Goal: Task Accomplishment & Management: Manage account settings

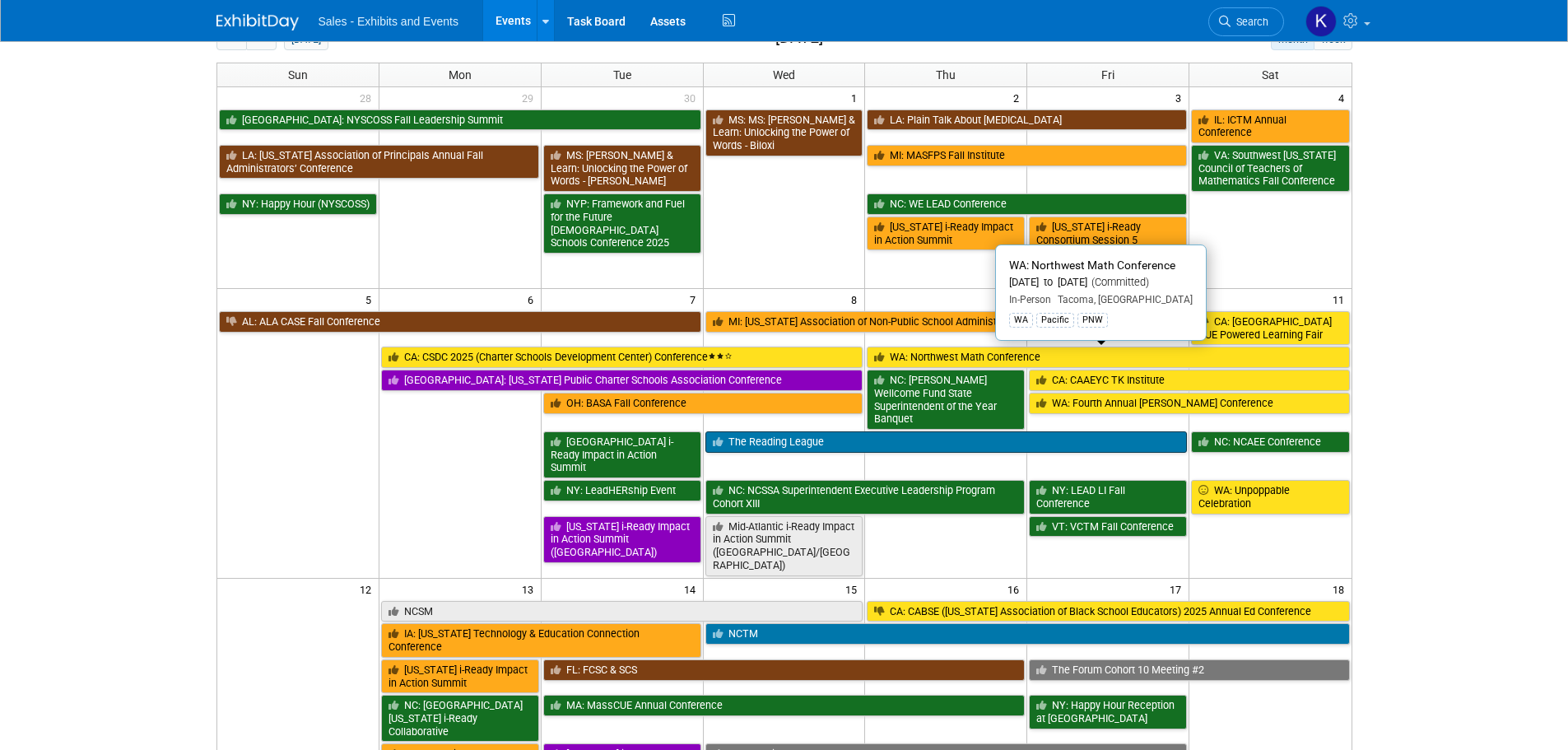
scroll to position [247, 0]
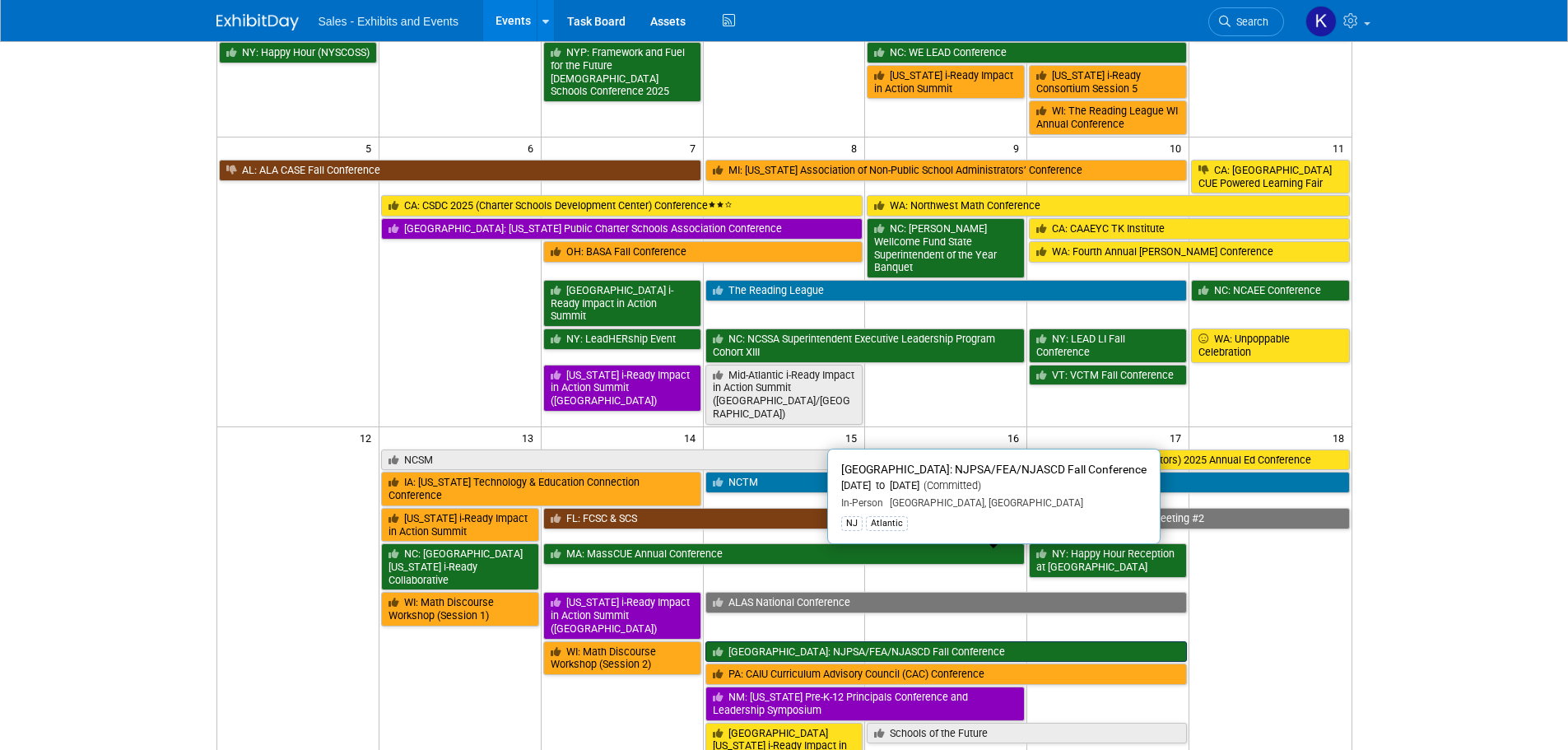
click at [882, 642] on link "[GEOGRAPHIC_DATA]: NJPSA/FEA/NJASCD Fall Conference" at bounding box center [947, 652] width 483 height 21
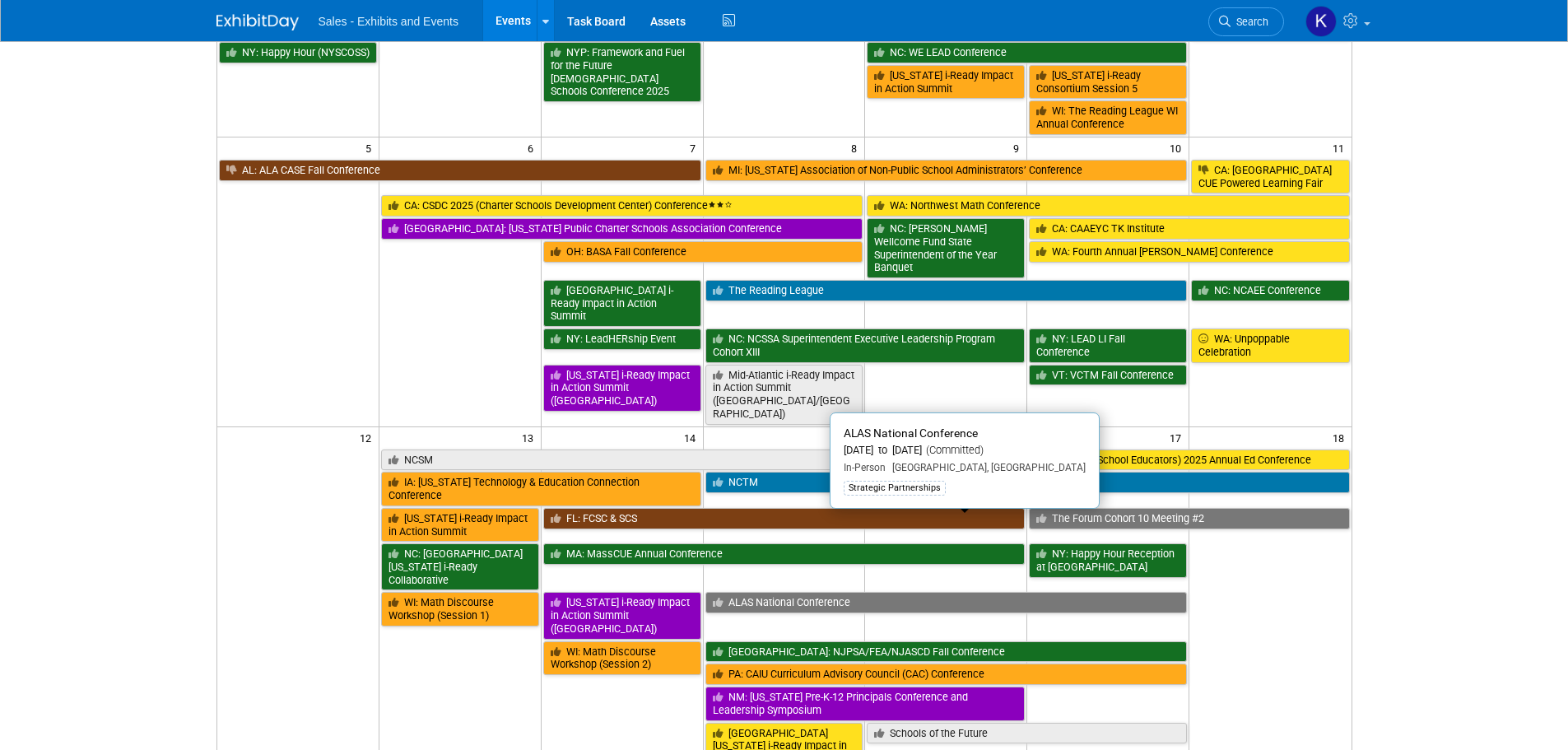
scroll to position [494, 0]
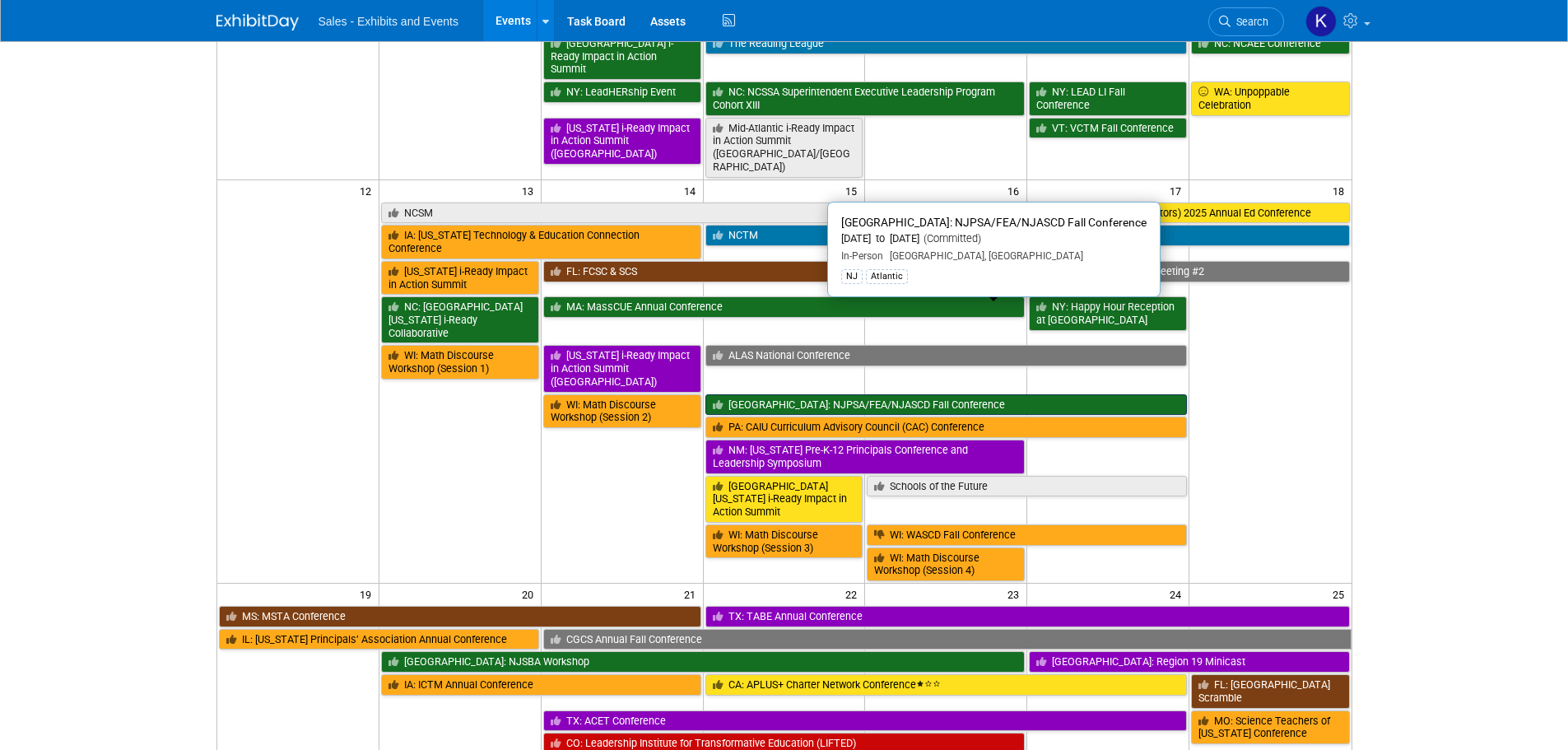
click at [803, 394] on link "[GEOGRAPHIC_DATA]: NJPSA/FEA/NJASCD Fall Conference" at bounding box center [947, 405] width 483 height 21
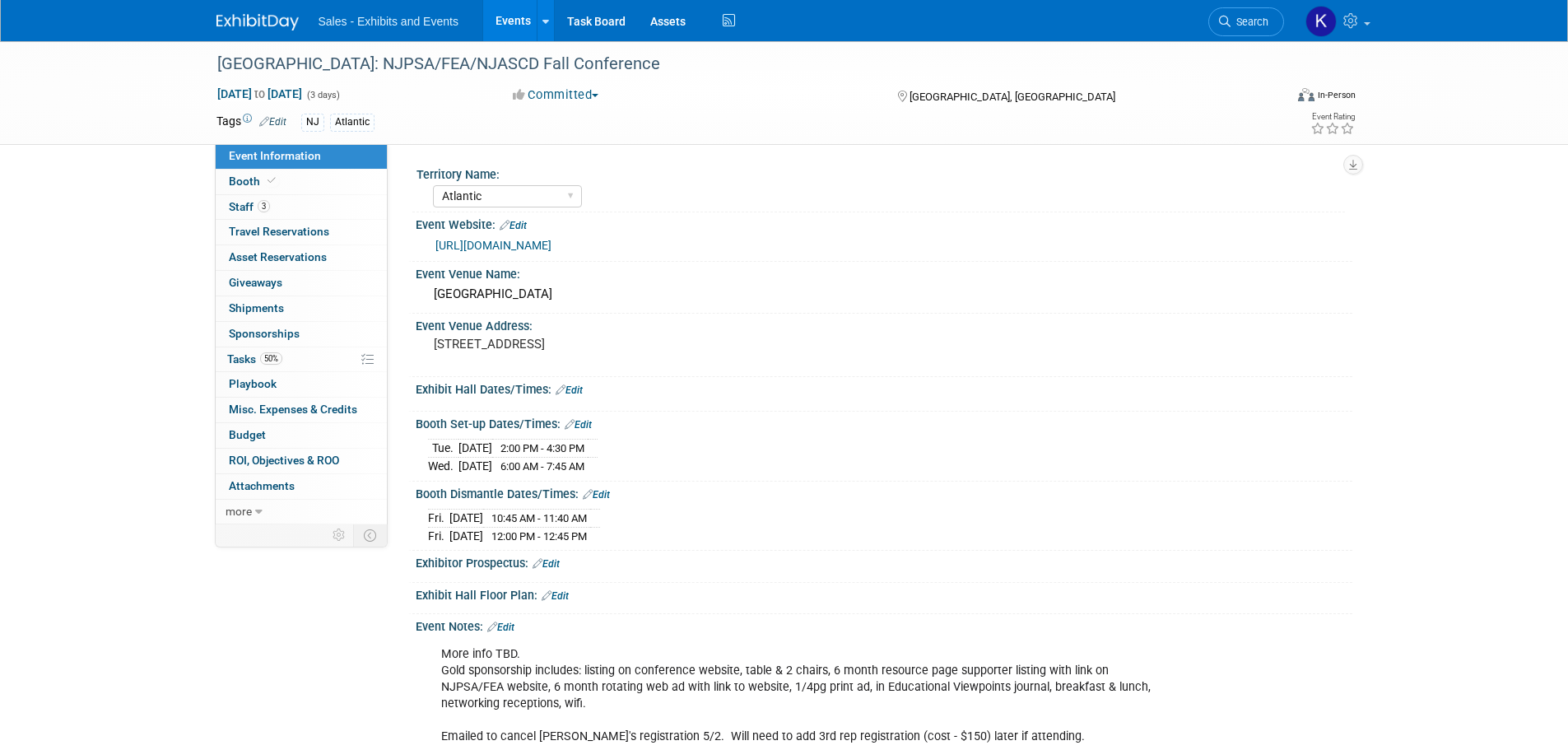
select select "Atlantic"
click at [241, 207] on span "Staff 3" at bounding box center [250, 207] width 41 height 13
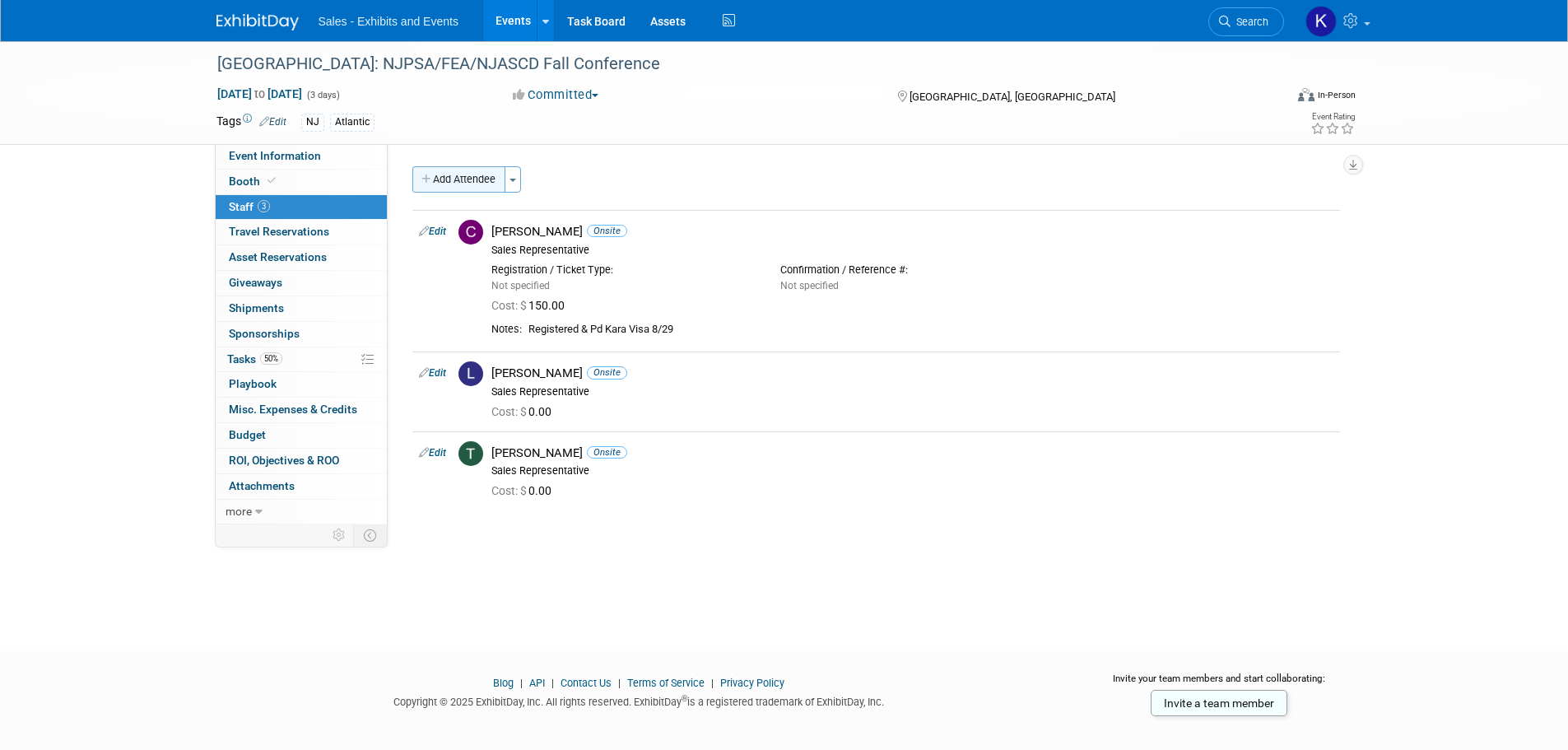
click at [483, 180] on button "Add Attendee" at bounding box center [459, 179] width 93 height 26
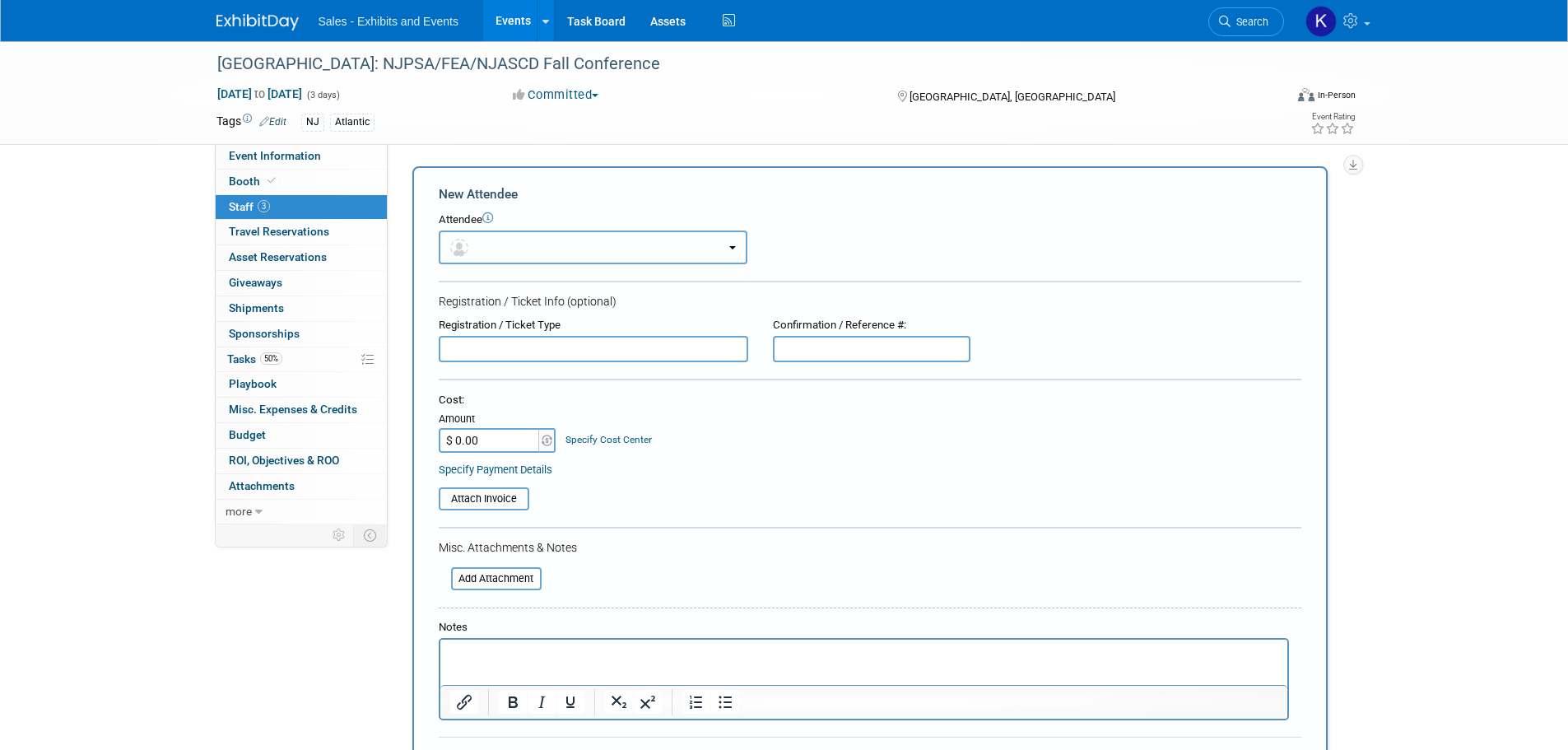
click at [538, 243] on button "button" at bounding box center [593, 247] width 308 height 34
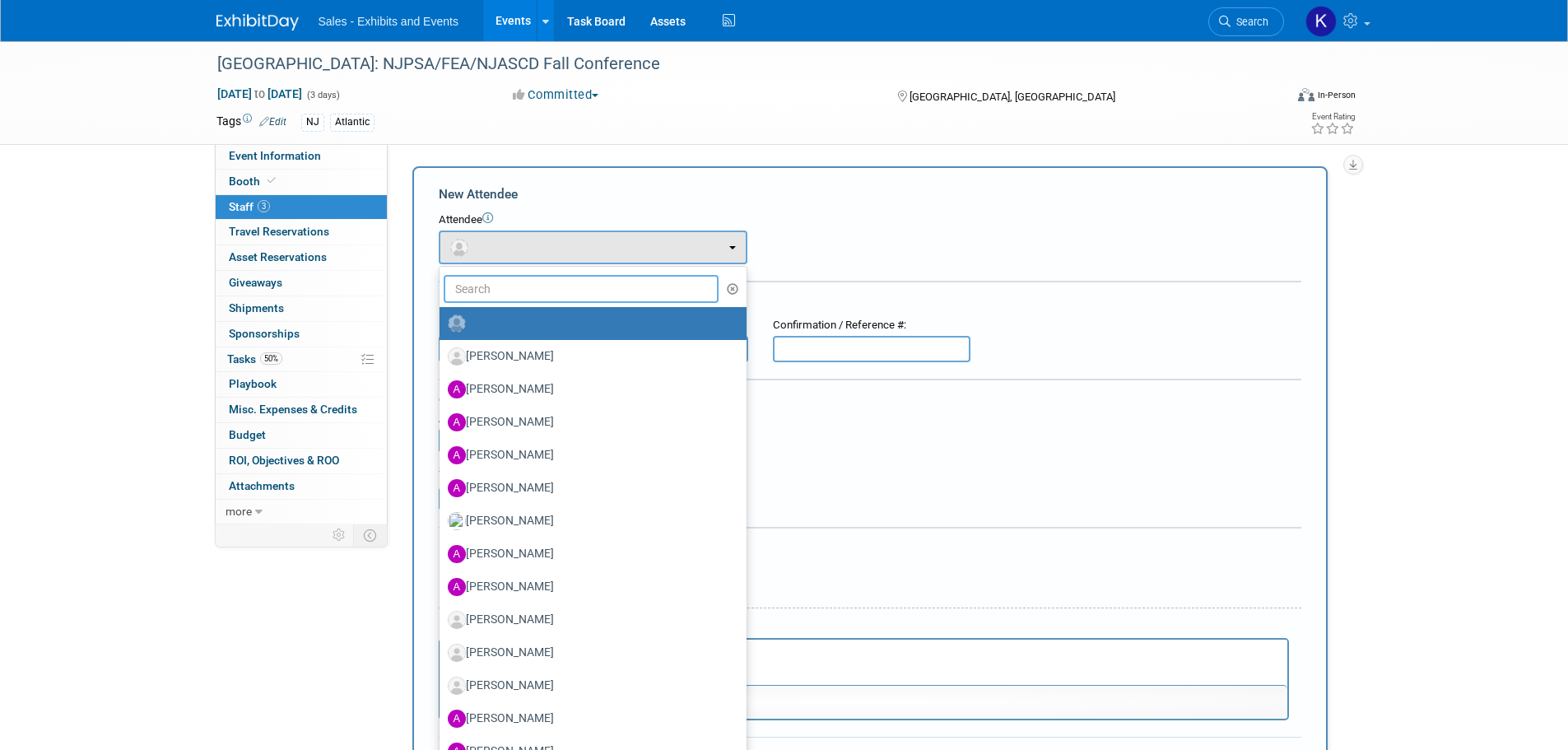
click at [531, 293] on input "text" at bounding box center [582, 289] width 276 height 28
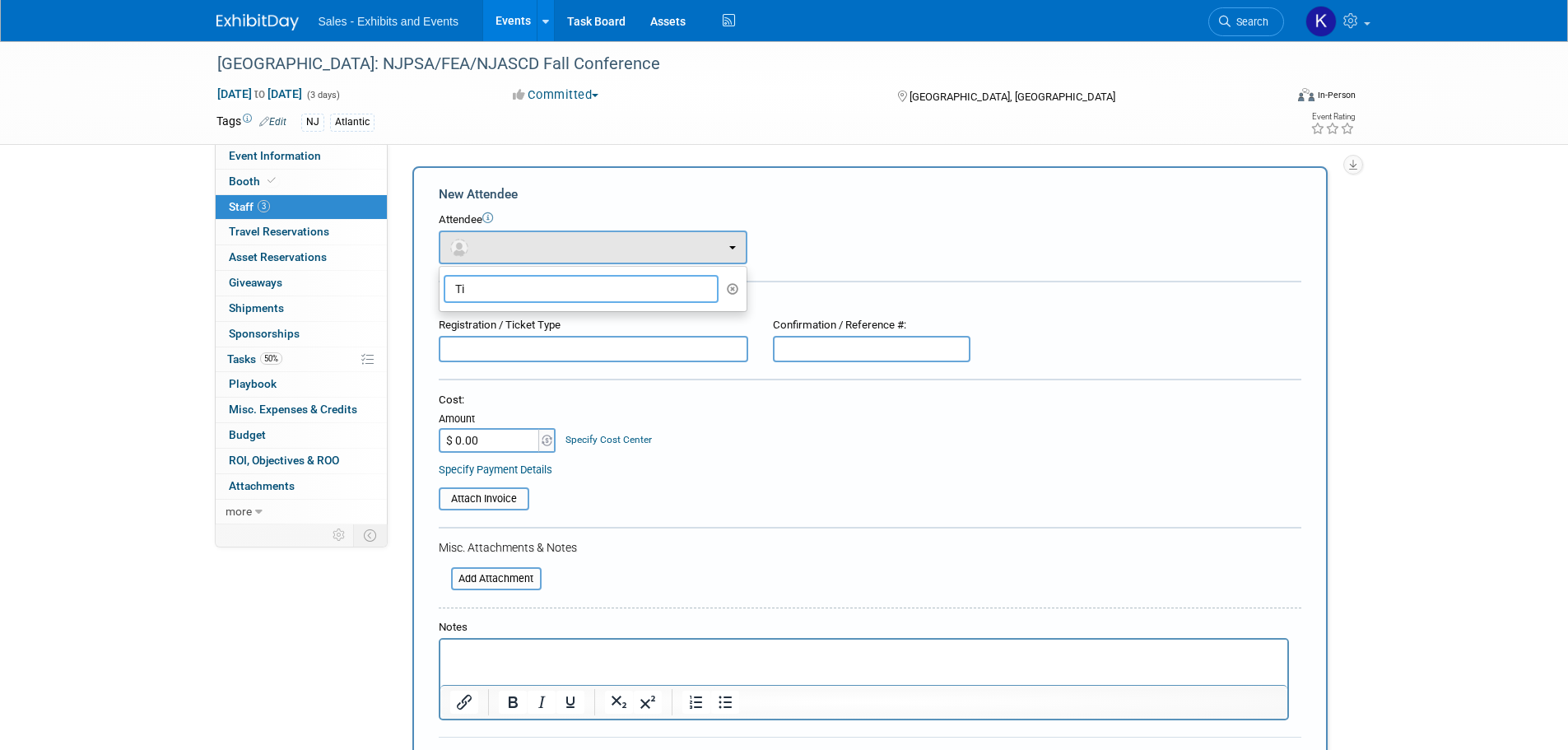
type input "T"
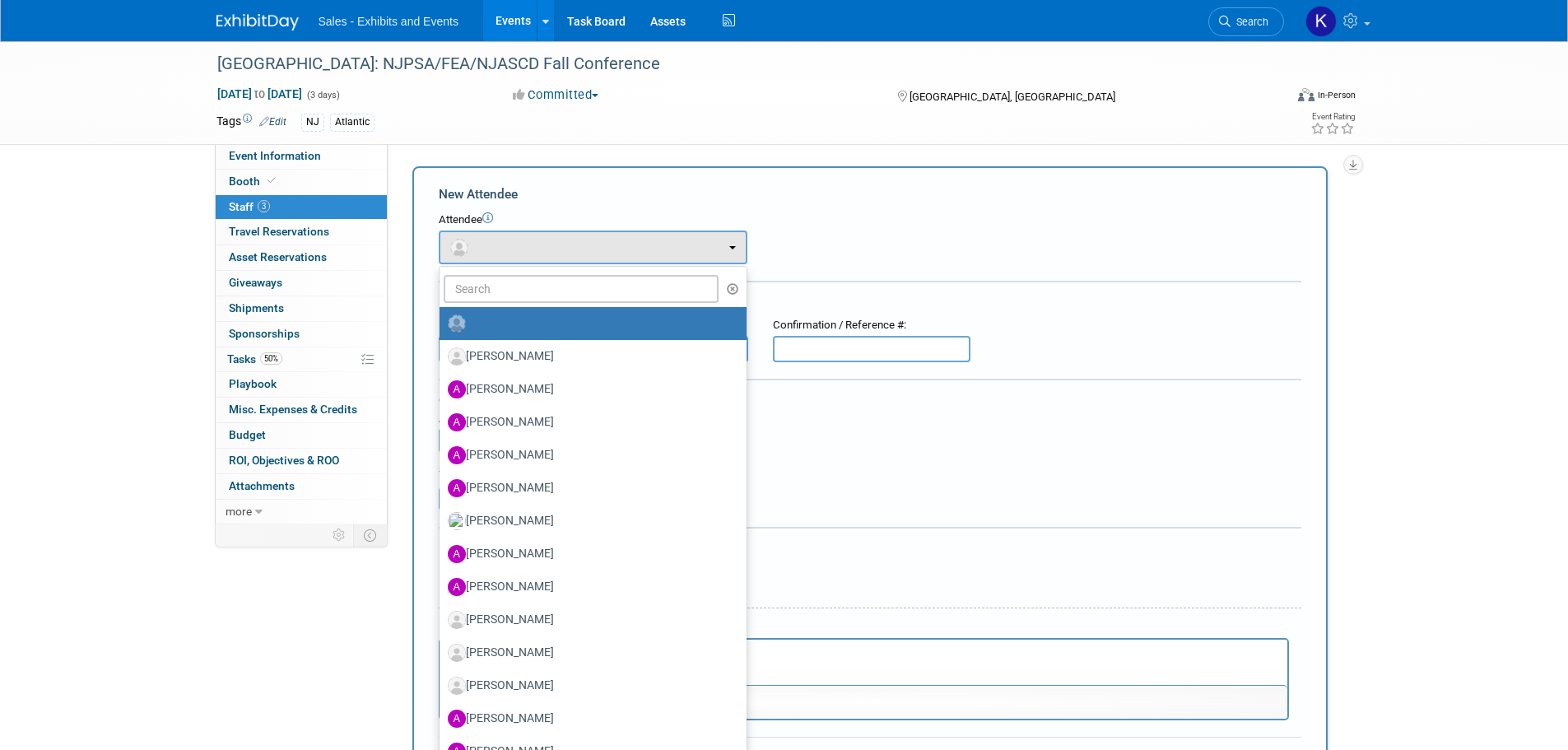
click at [889, 227] on div "Attendee" at bounding box center [870, 220] width 863 height 16
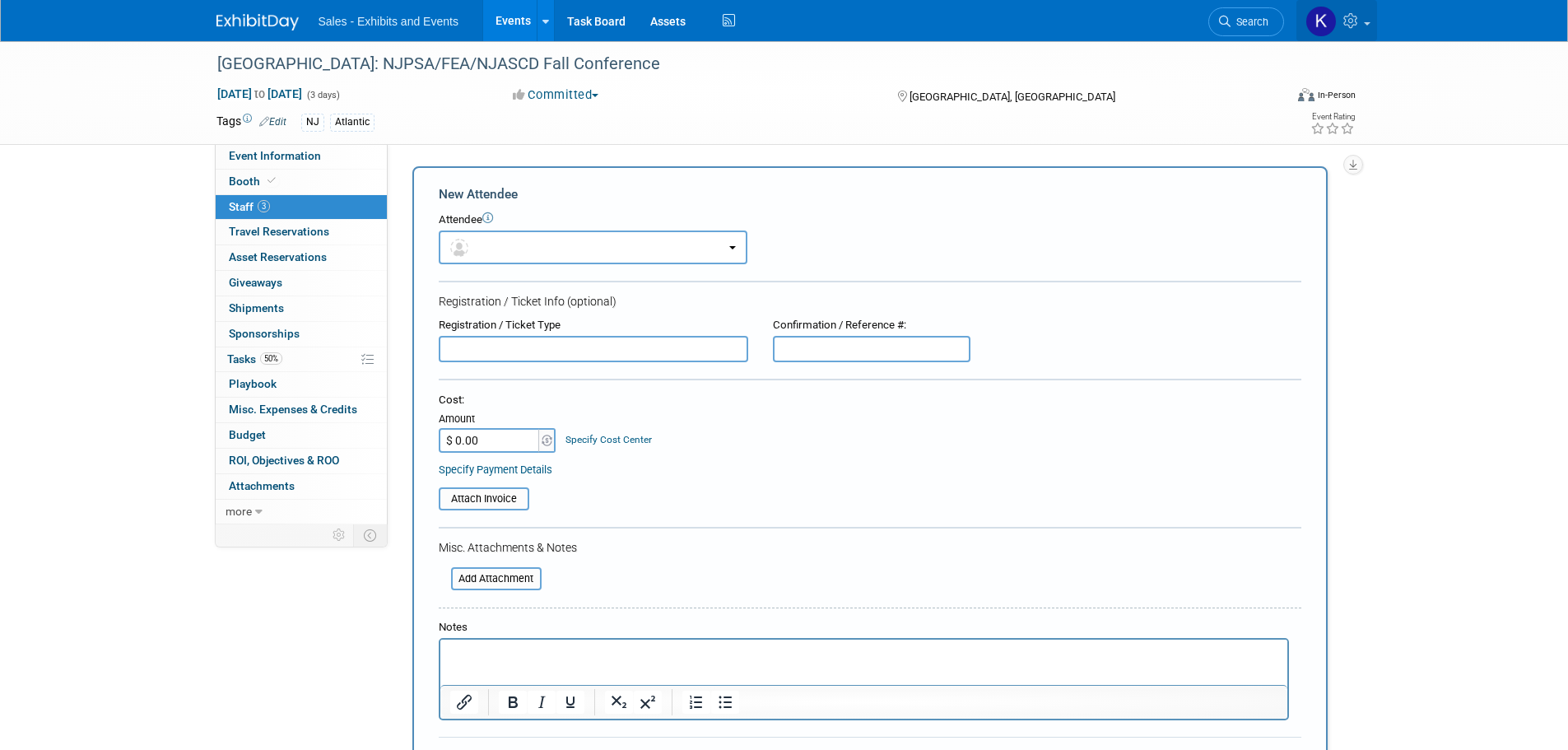
drag, startPoint x: 1356, startPoint y: 17, endPoint x: 1365, endPoint y: 27, distance: 13.5
click at [1356, 18] on icon at bounding box center [1352, 21] width 19 height 15
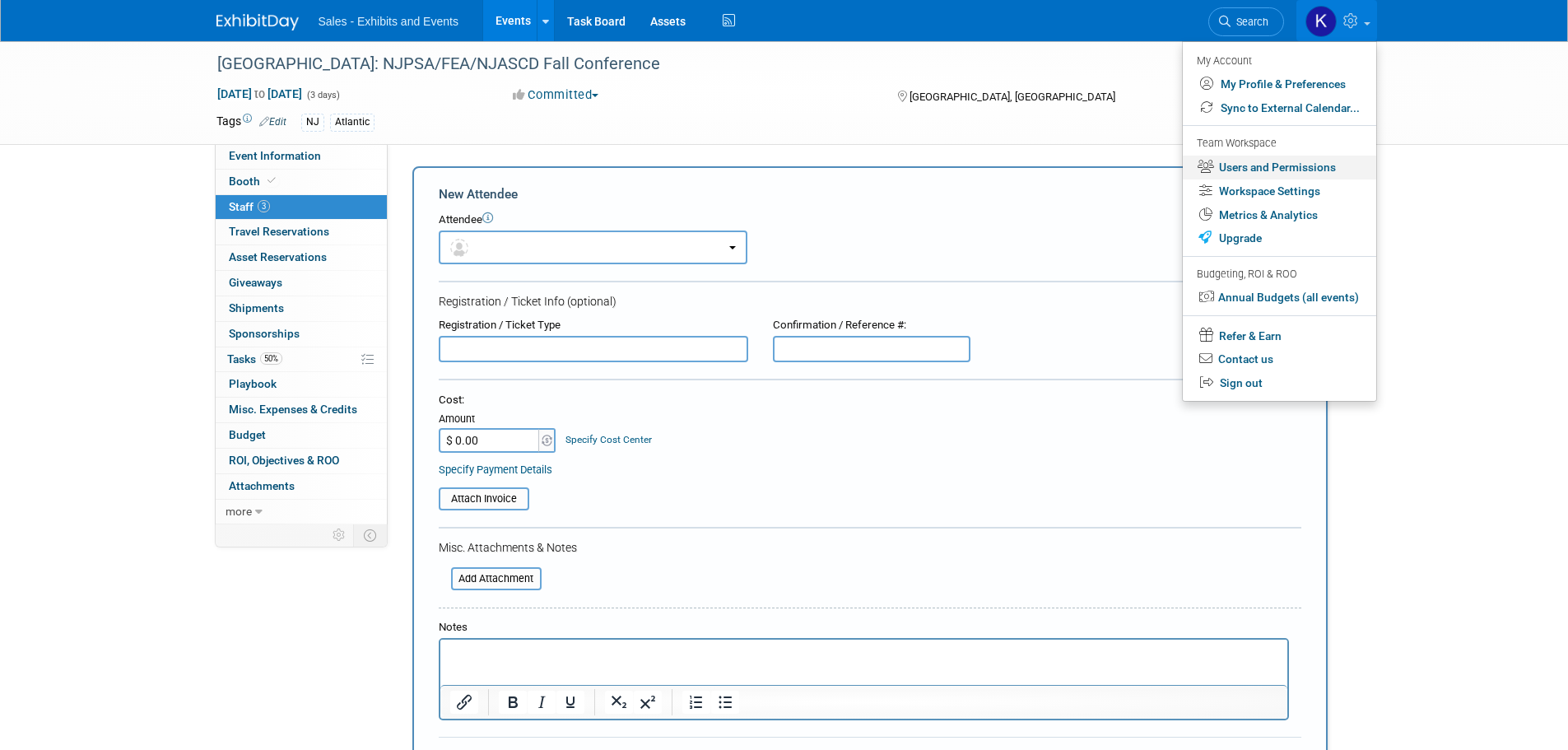
click at [1276, 163] on link "Users and Permissions" at bounding box center [1280, 167] width 193 height 24
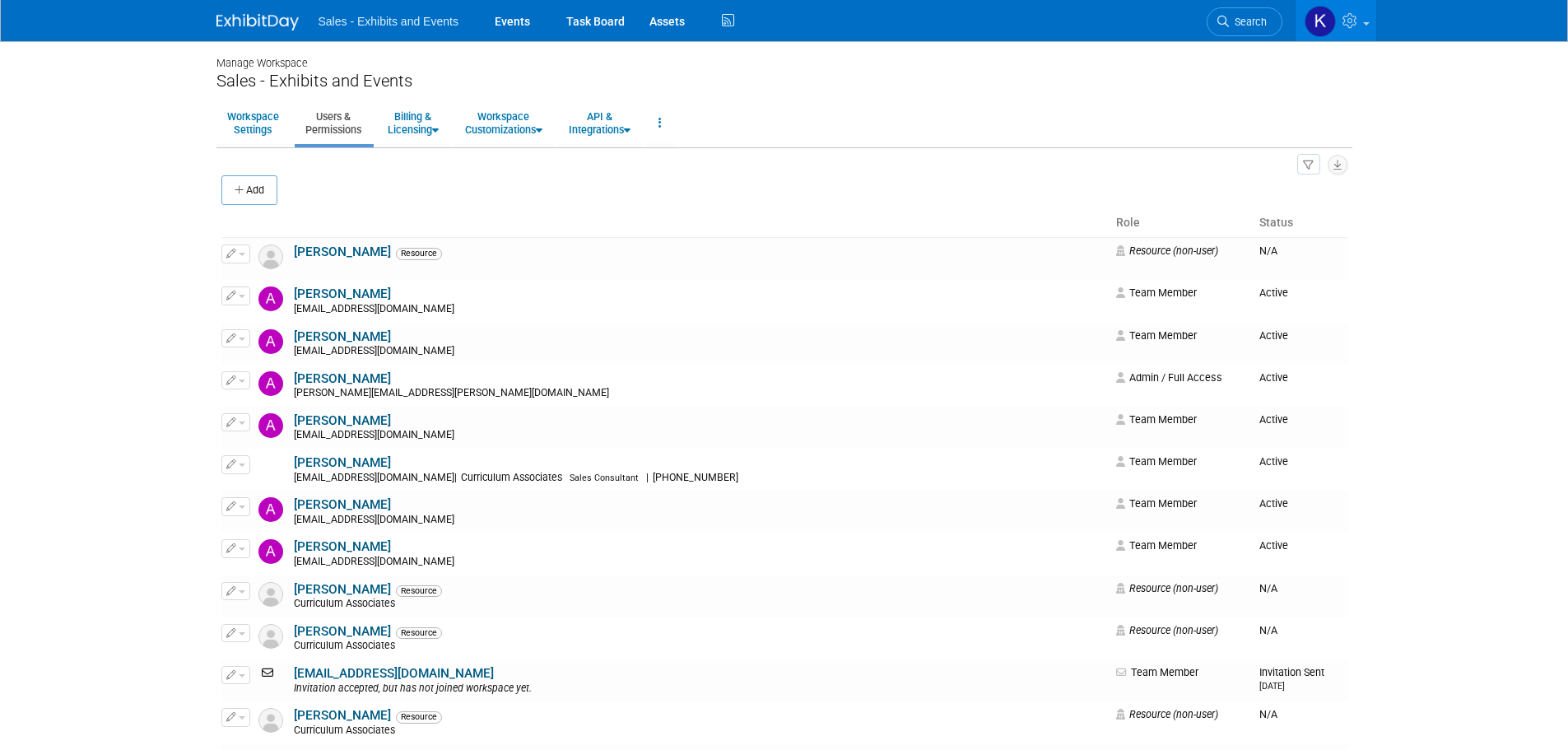
drag, startPoint x: 255, startPoint y: 190, endPoint x: 274, endPoint y: 208, distance: 26.2
click at [254, 190] on button "Add" at bounding box center [250, 190] width 56 height 30
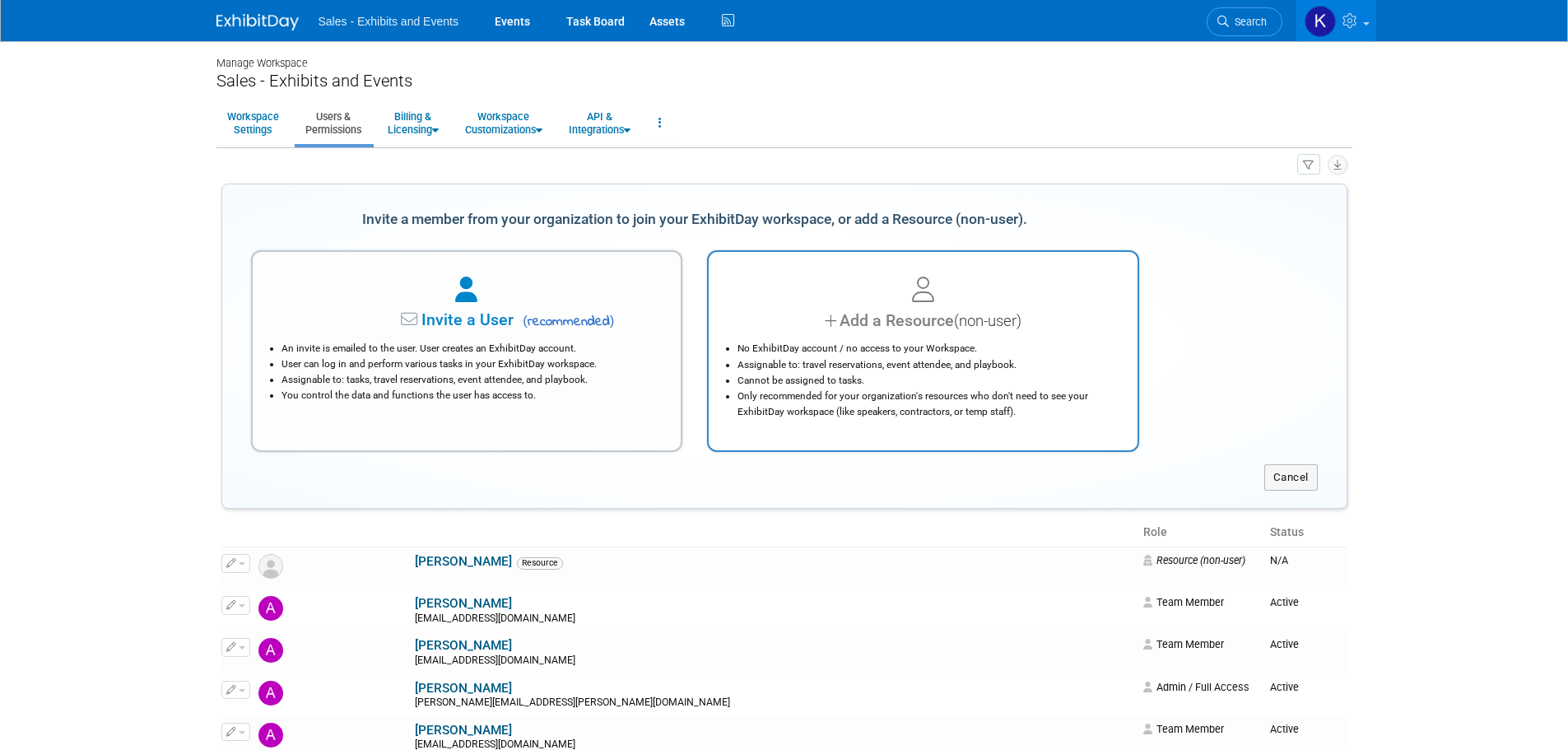
click at [860, 311] on div "Add a Resource (non-user)" at bounding box center [922, 320] width 388 height 24
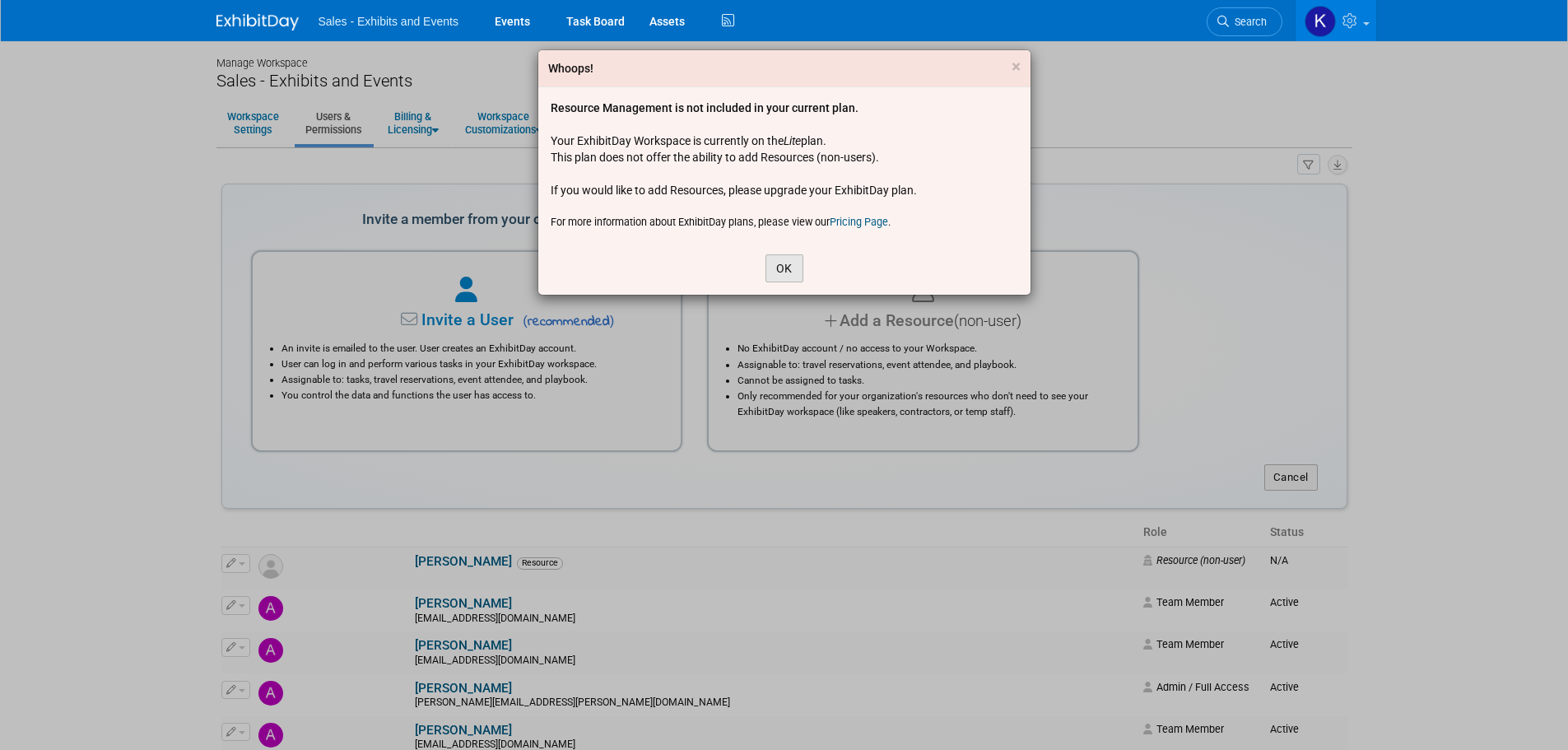
click at [792, 265] on button "OK" at bounding box center [784, 269] width 38 height 28
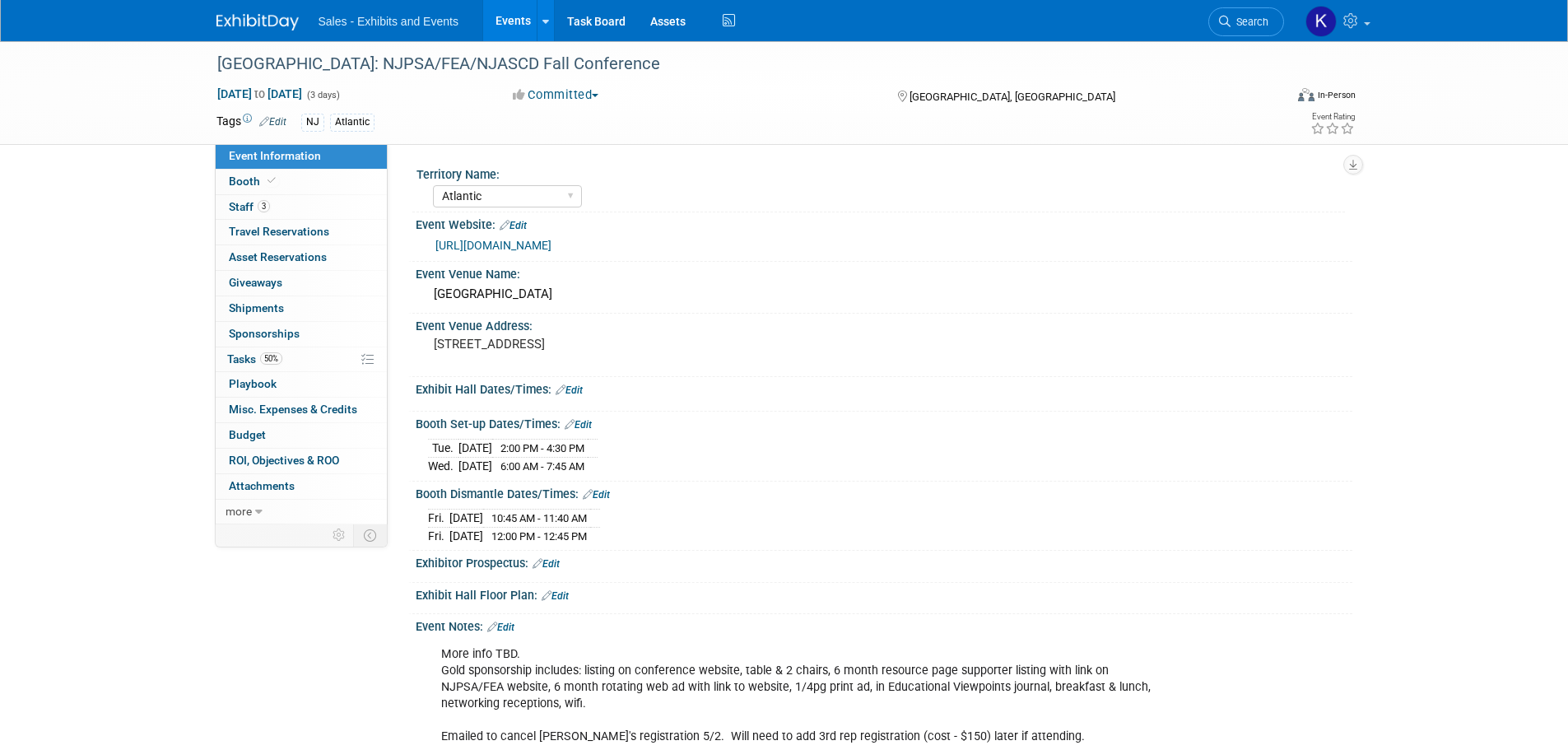
select select "Atlantic"
click at [244, 206] on span "Staff 3" at bounding box center [250, 207] width 41 height 13
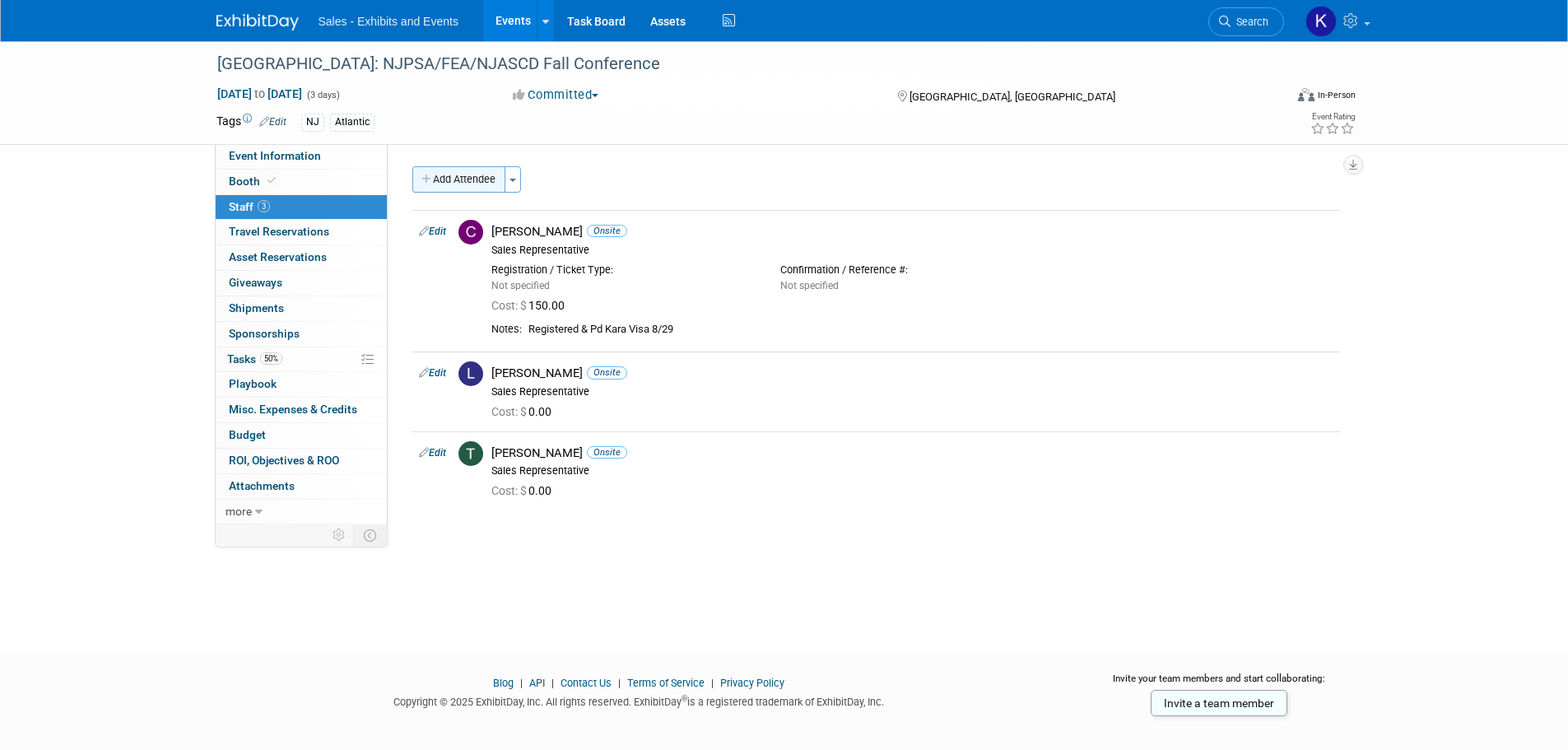
click at [459, 167] on button "Add Attendee" at bounding box center [459, 179] width 93 height 26
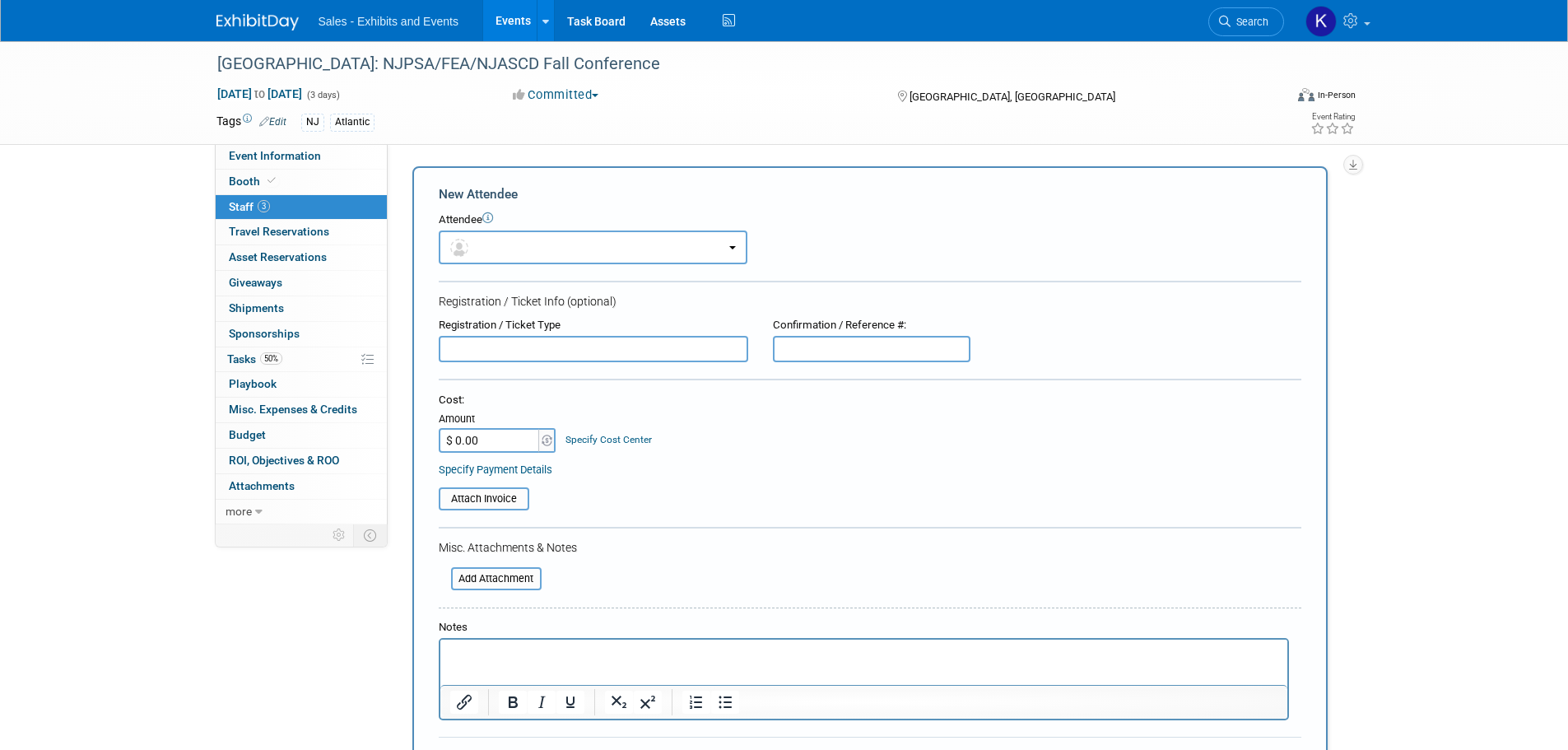
click at [534, 363] on form "New Attendee Attendee <img src="https://www.exhibitday.com/Images/Unassigned-Us…" at bounding box center [870, 487] width 863 height 604
type input "$ 150.00"
click at [592, 652] on p "Rich Text Area. Press ALT-0 for help." at bounding box center [864, 655] width 828 height 17
drag, startPoint x: 832, startPoint y: 348, endPoint x: 847, endPoint y: 355, distance: 16.6
click at [832, 348] on input "text" at bounding box center [871, 349] width 198 height 26
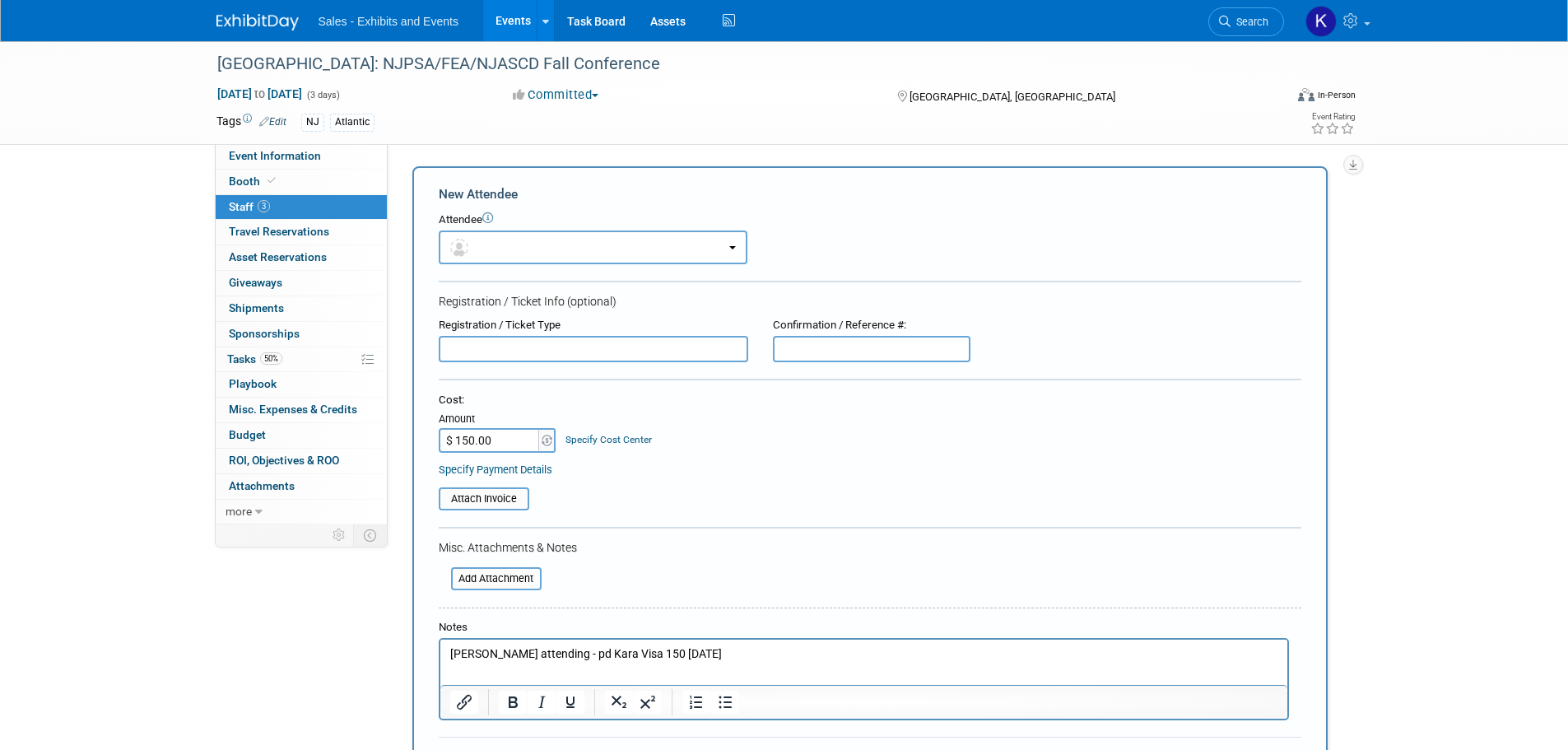
click at [880, 346] on input "text" at bounding box center [871, 349] width 198 height 26
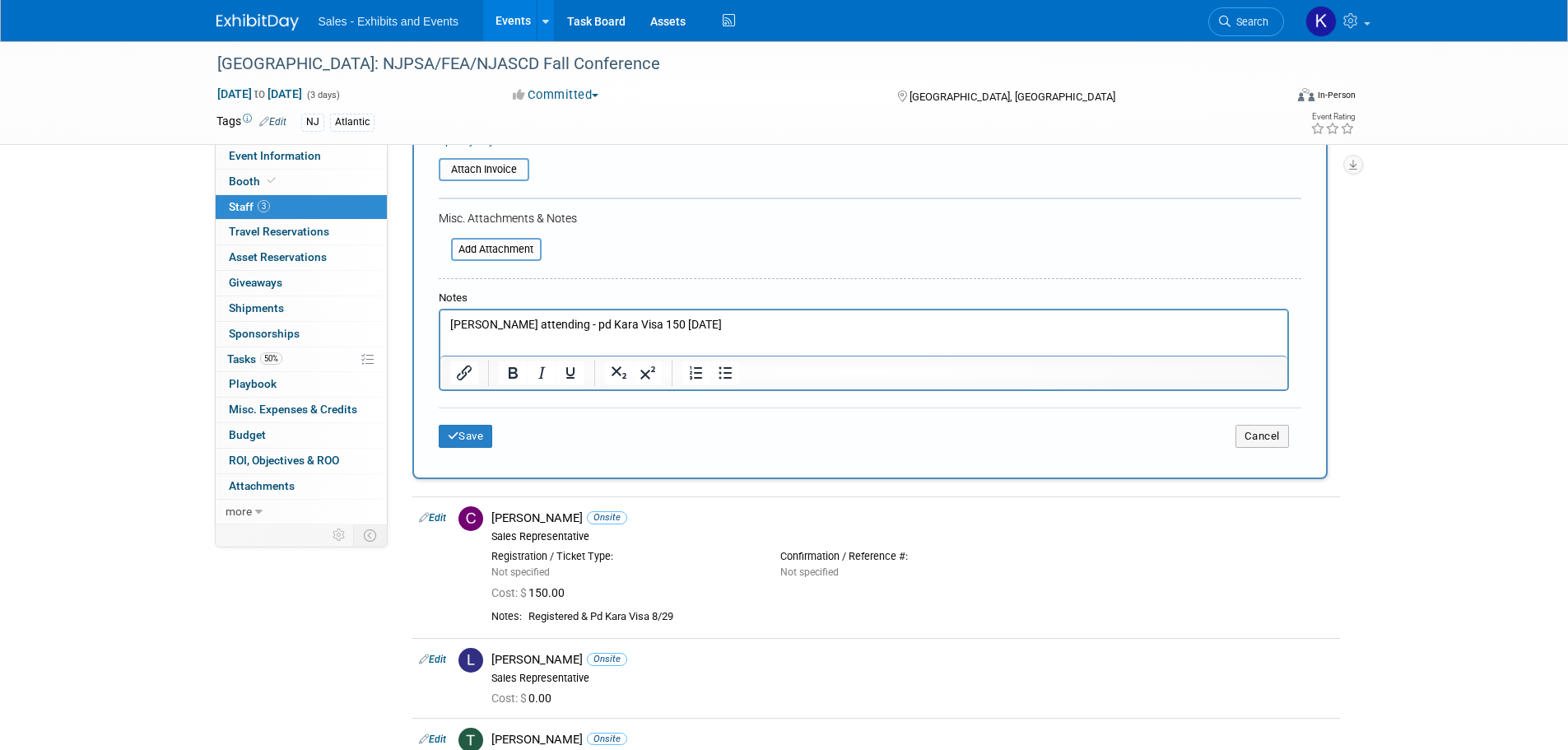
type input "PCNG76TZ48K"
click at [461, 428] on button "Save" at bounding box center [466, 437] width 55 height 23
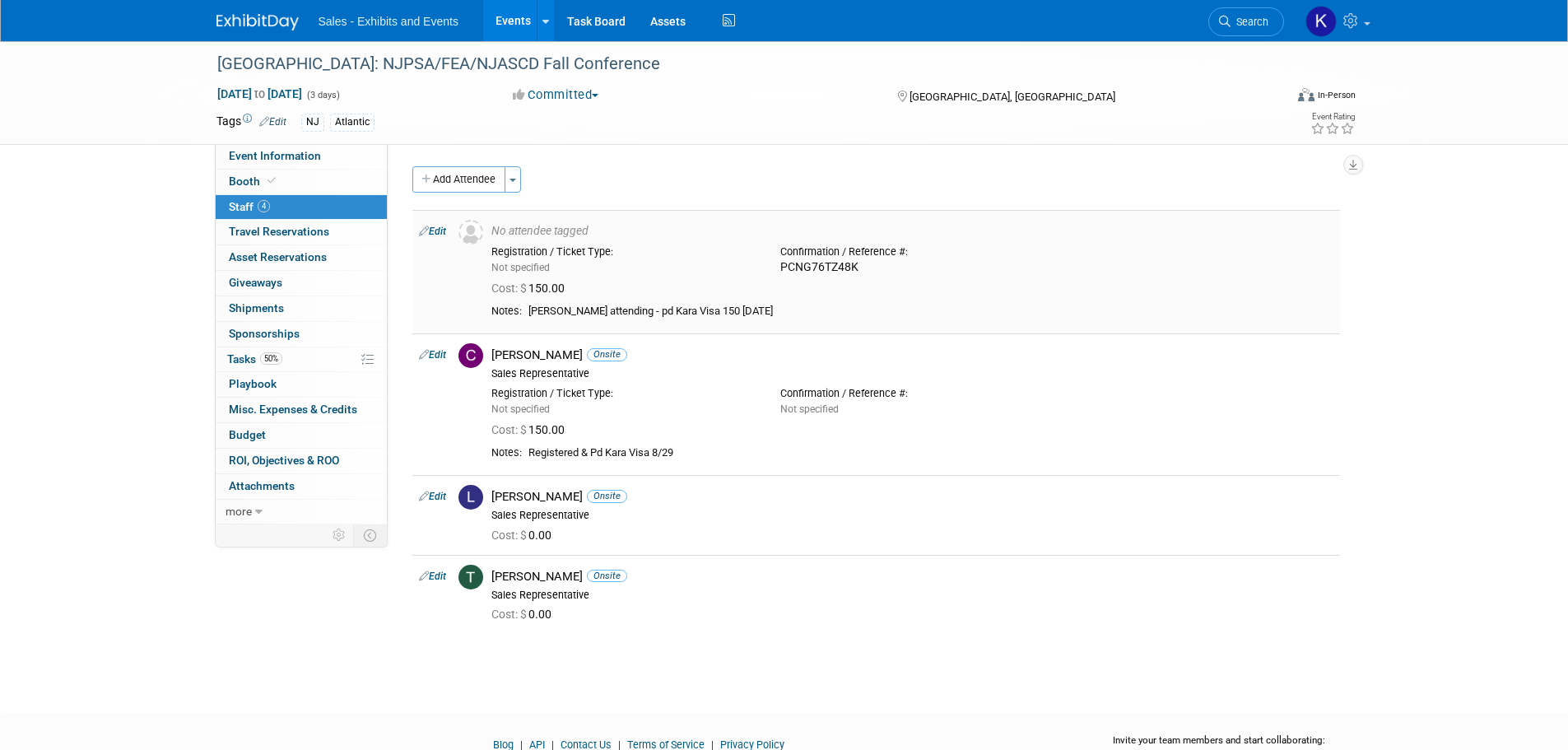
scroll to position [79, 0]
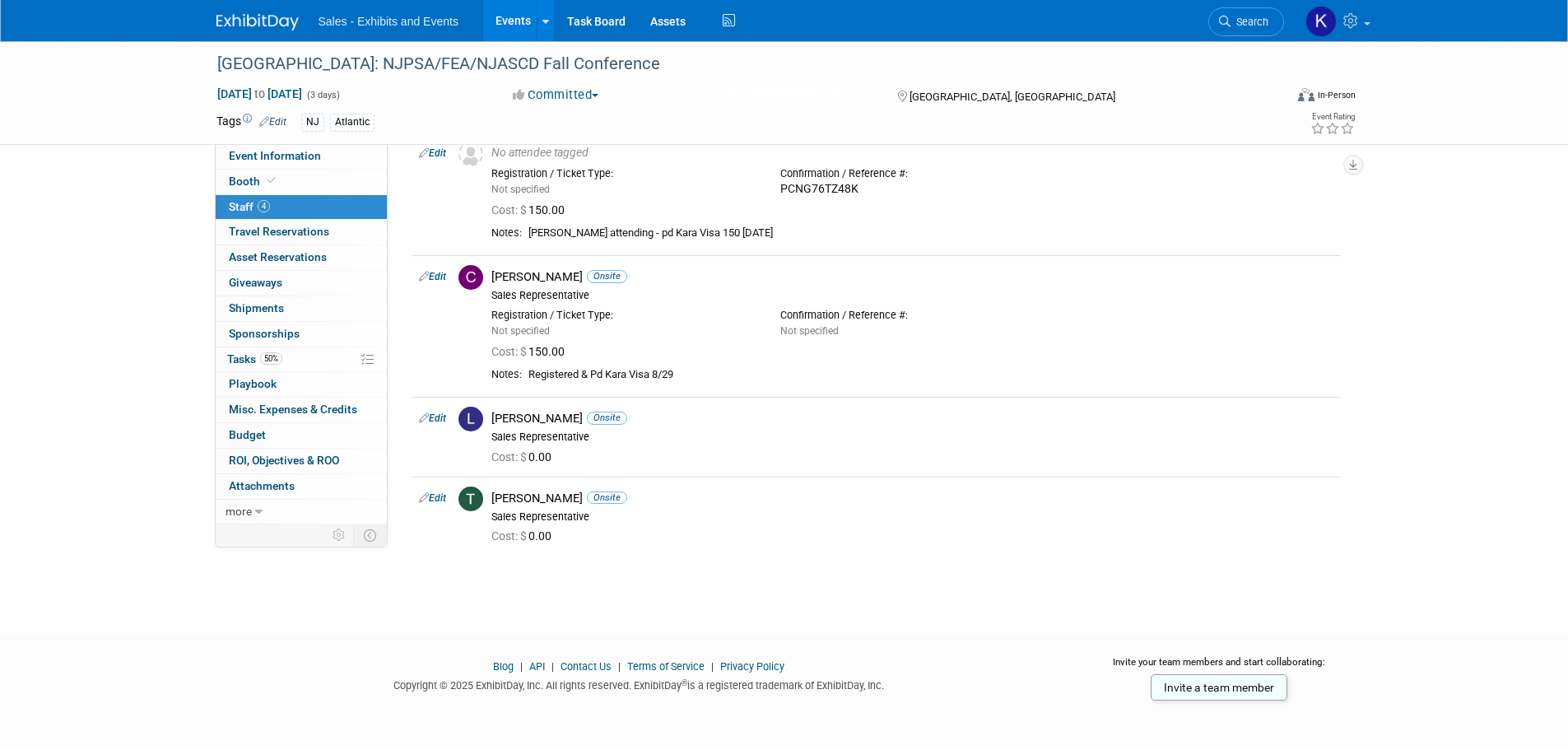
click at [260, 19] on img at bounding box center [258, 22] width 83 height 17
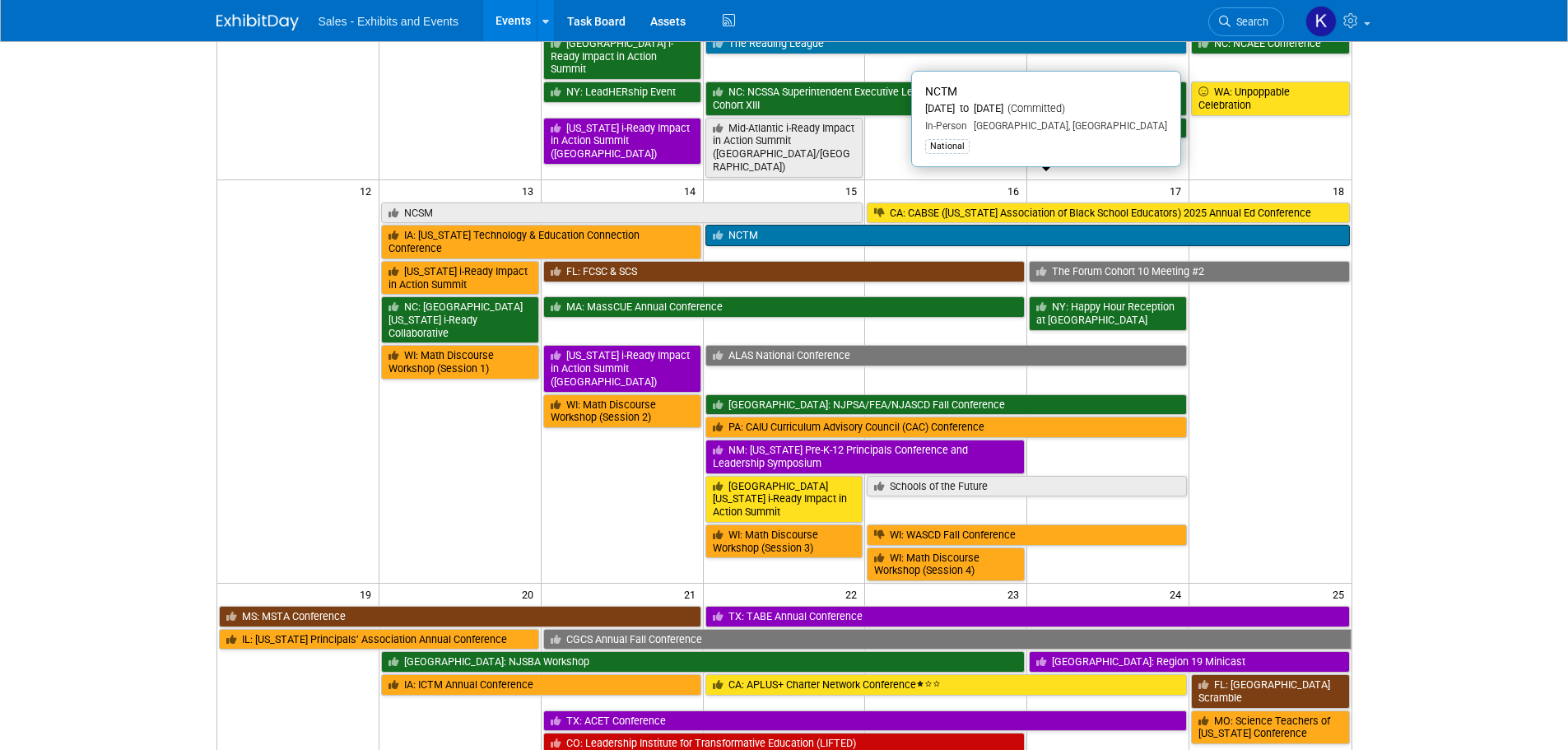
scroll to position [576, 0]
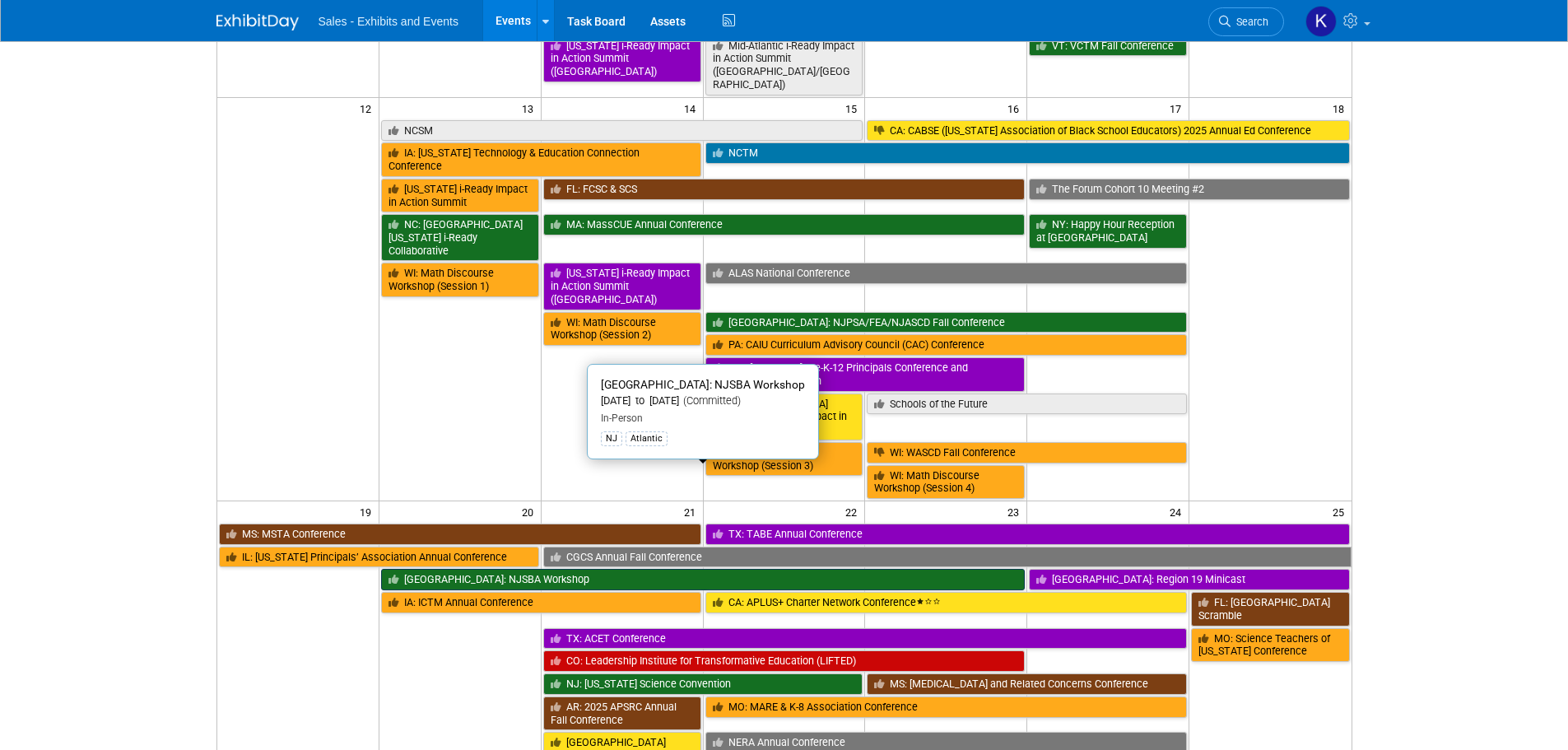
click at [527, 569] on link "[GEOGRAPHIC_DATA]: NJSBA Workshop" at bounding box center [703, 580] width 644 height 21
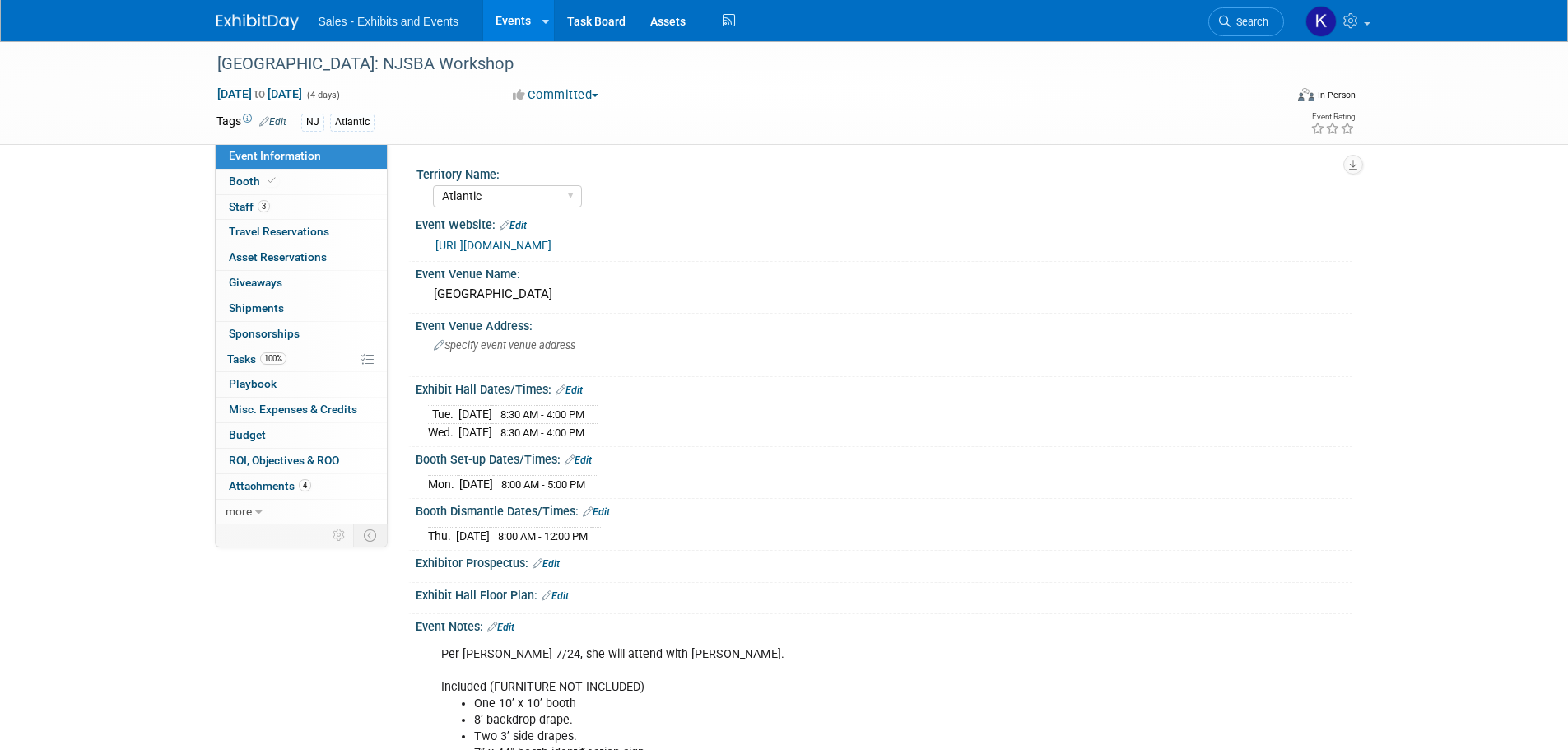
select select "Atlantic"
click at [228, 203] on link "3 Staff 3" at bounding box center [301, 208] width 171 height 25
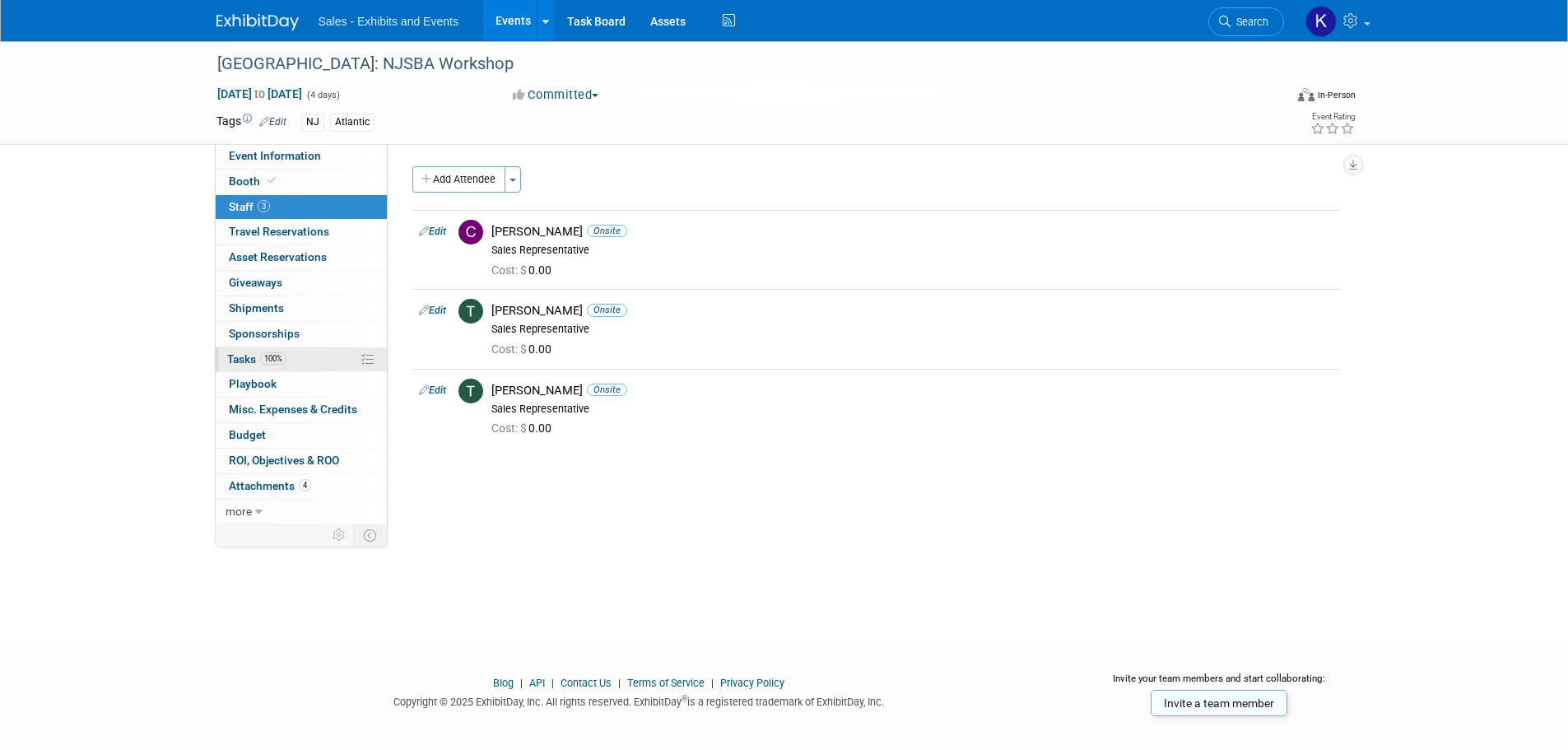
click at [250, 361] on span "Tasks 100%" at bounding box center [257, 359] width 60 height 13
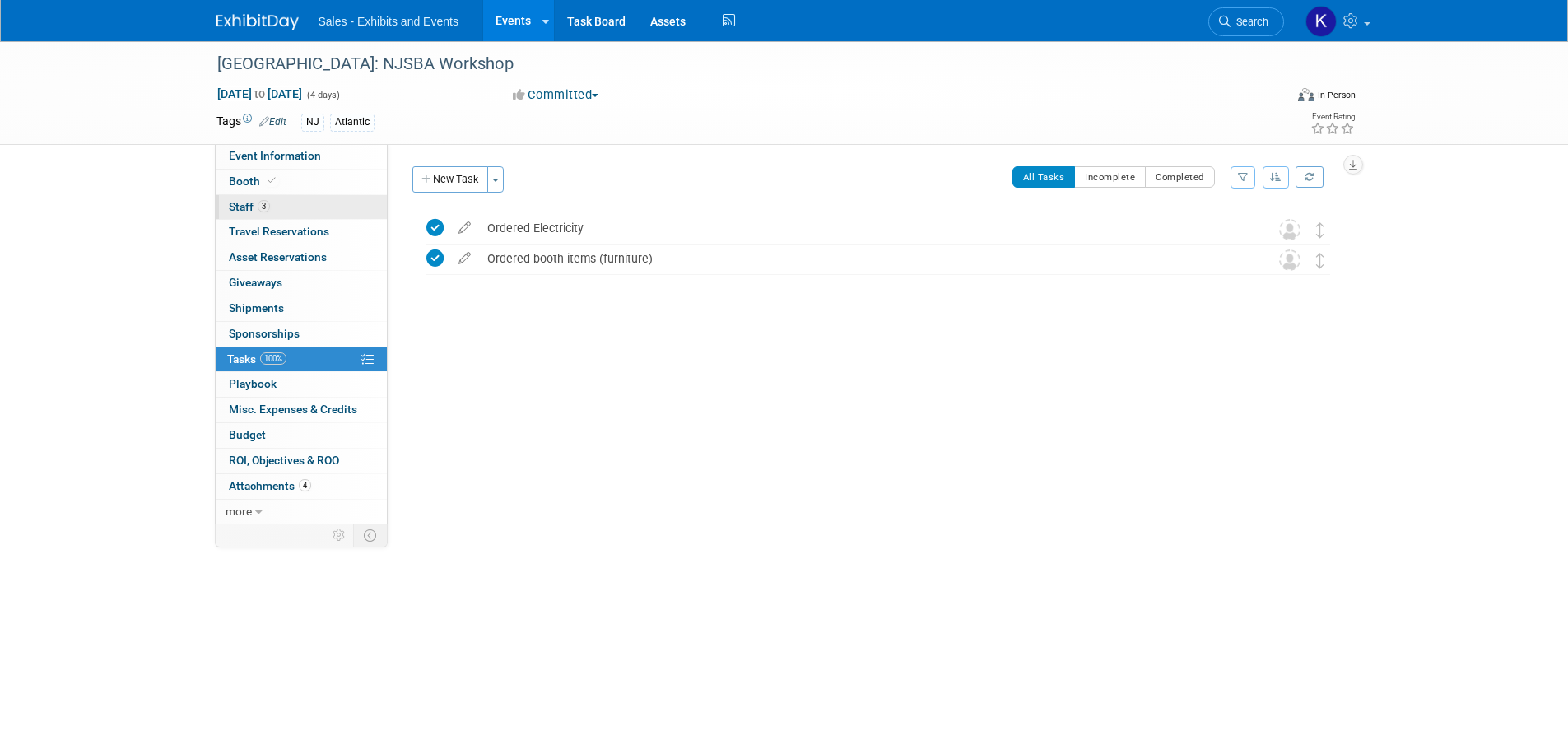
click at [243, 206] on span "Staff 3" at bounding box center [250, 207] width 41 height 13
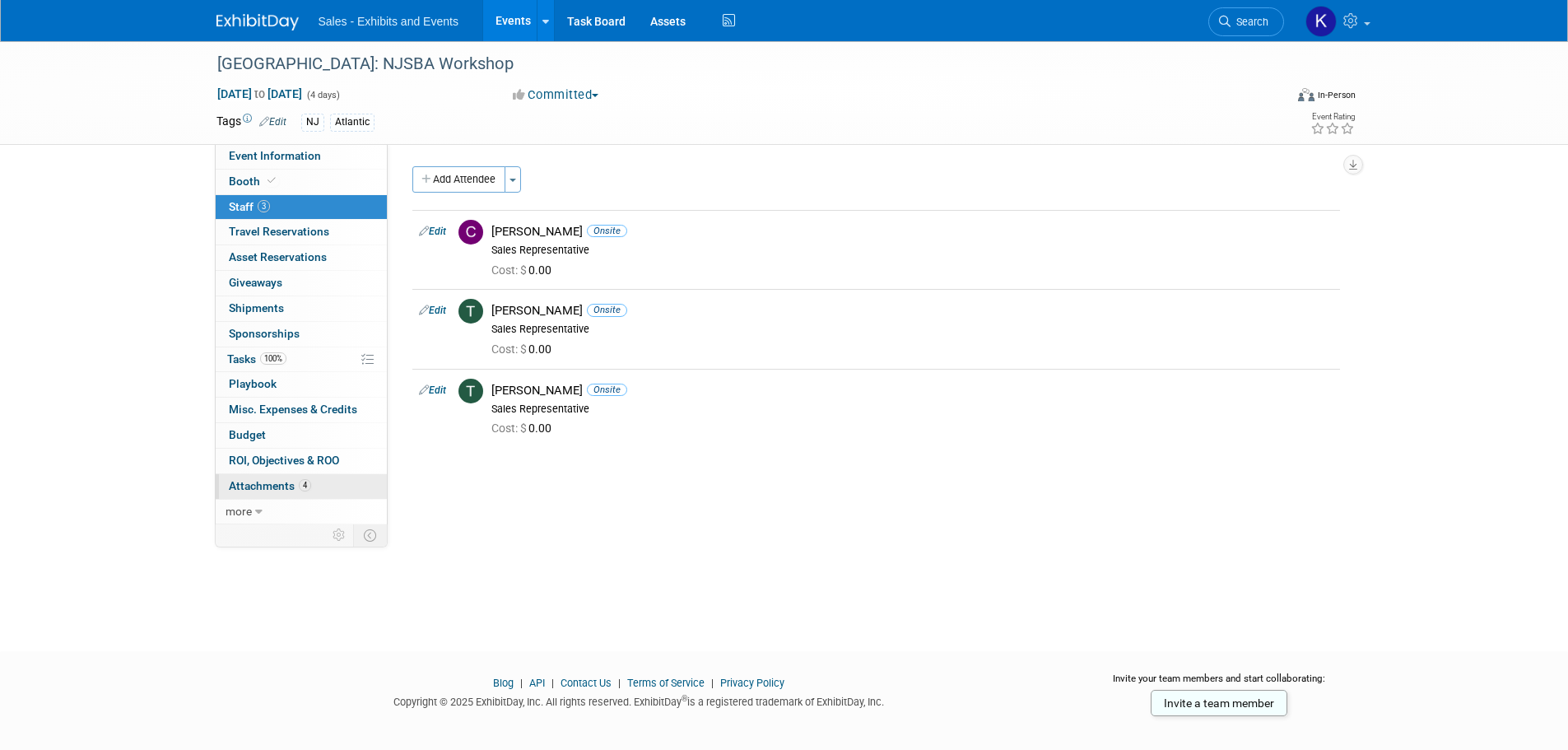
click at [269, 486] on span "Attachments 4" at bounding box center [270, 486] width 83 height 13
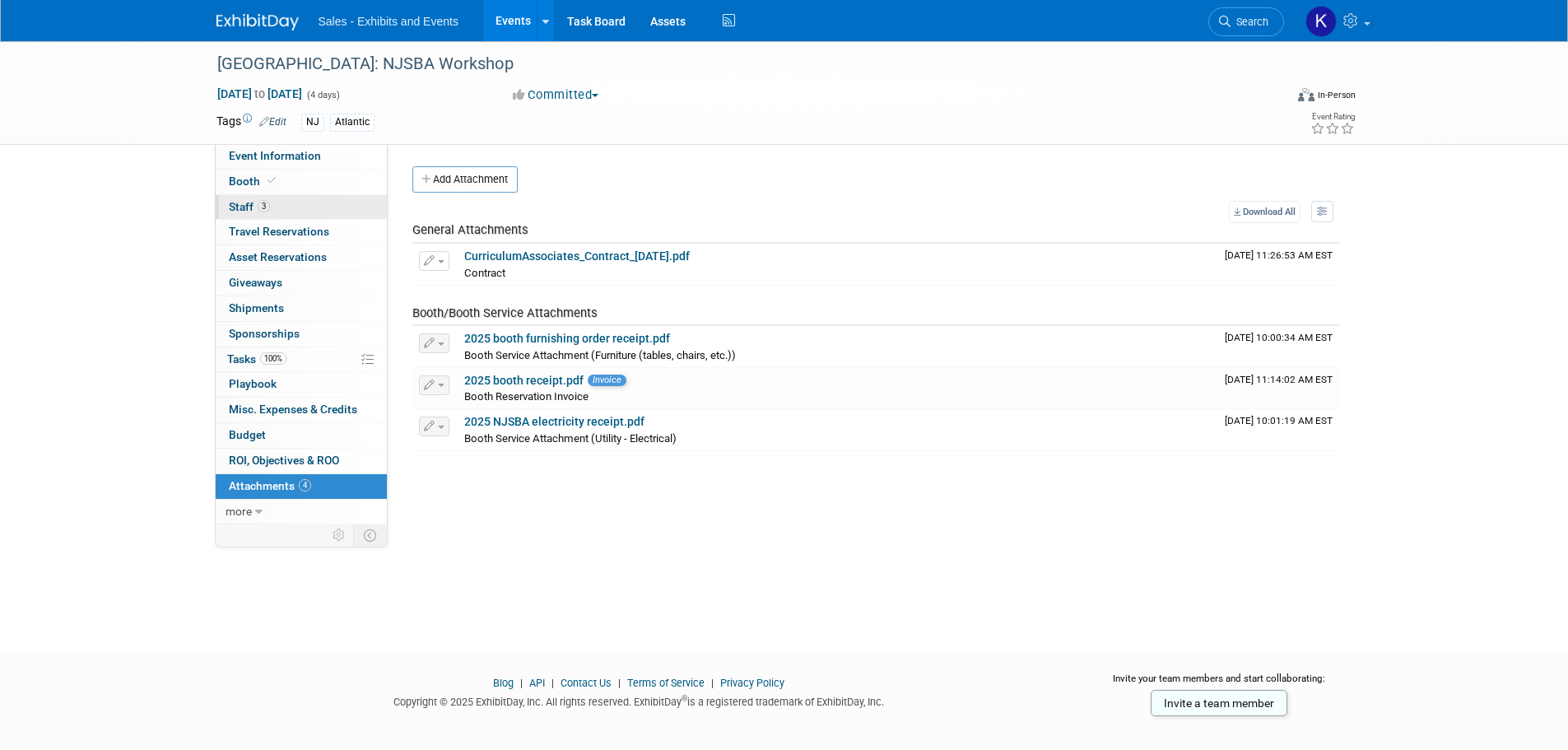
click at [242, 202] on span "Staff 3" at bounding box center [250, 207] width 41 height 13
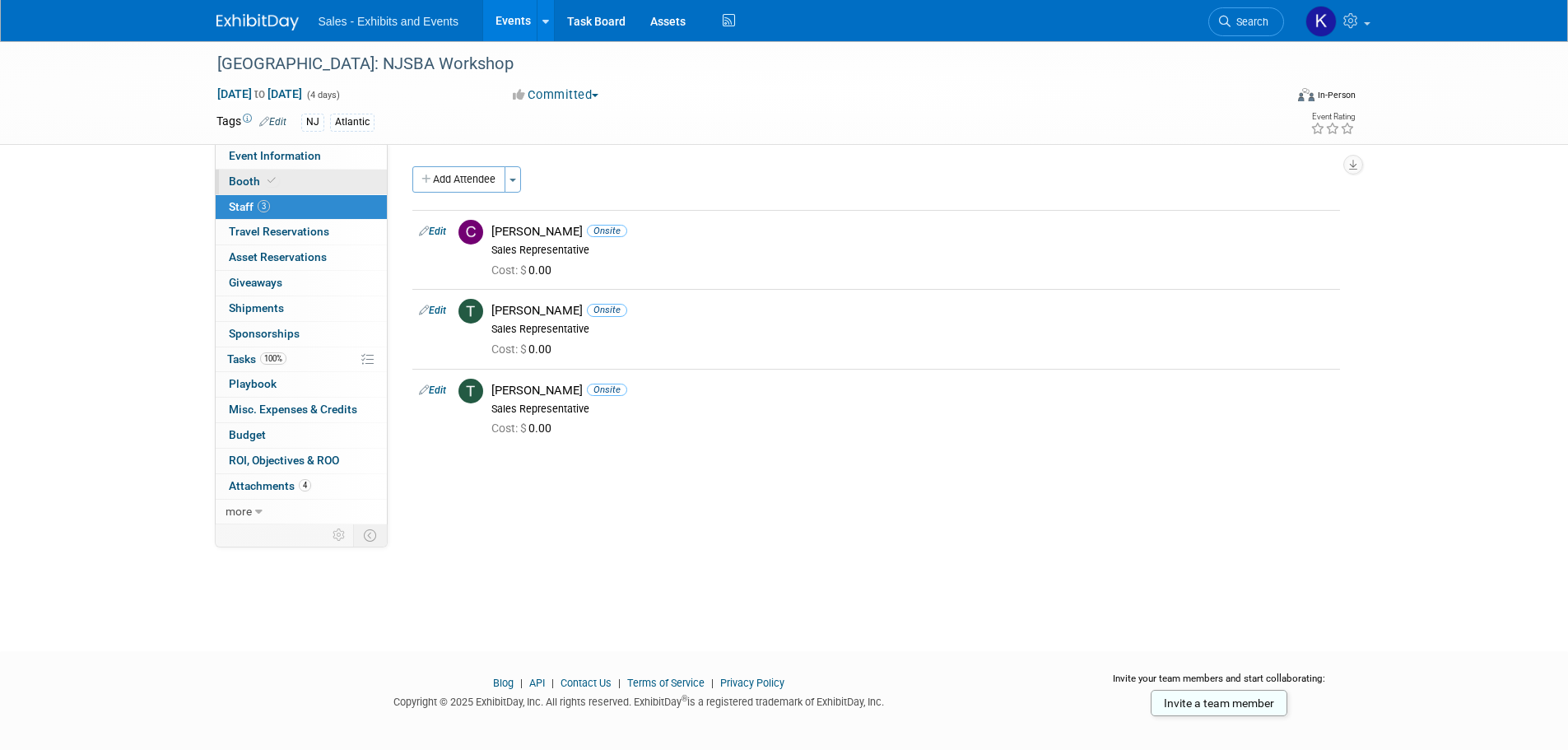
click at [248, 179] on span "Booth" at bounding box center [254, 181] width 50 height 13
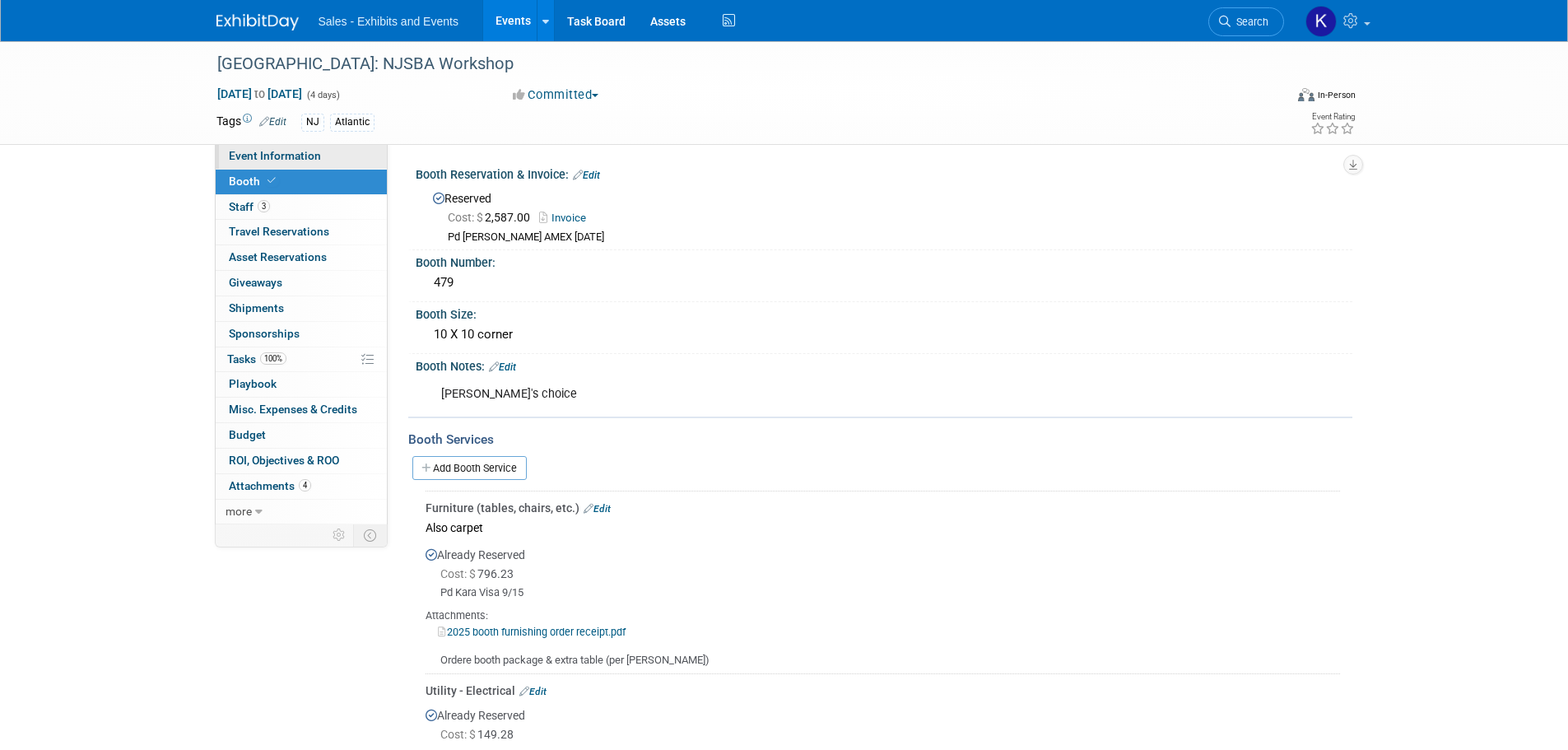
click at [258, 159] on span "Event Information" at bounding box center [275, 155] width 93 height 13
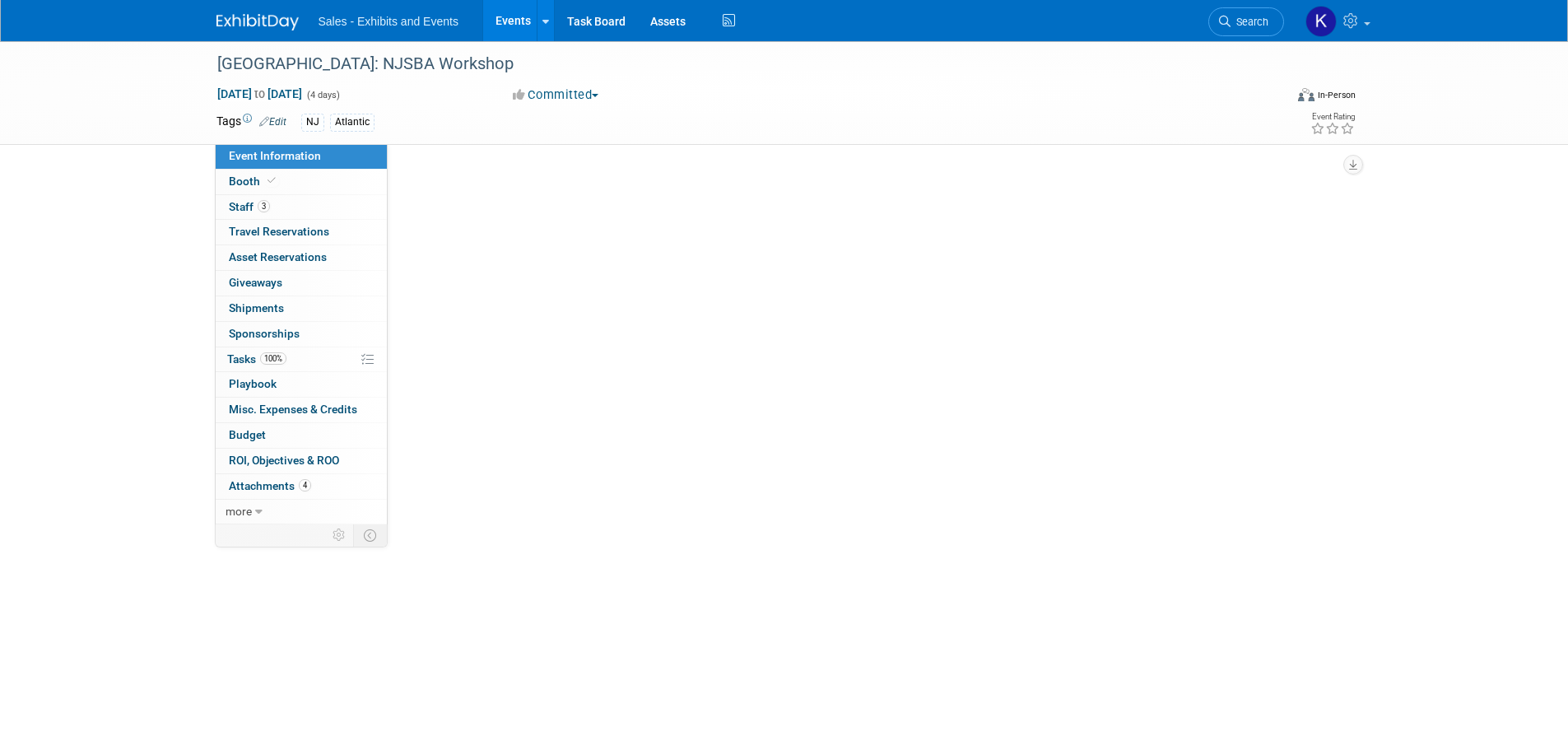
select select "Atlantic"
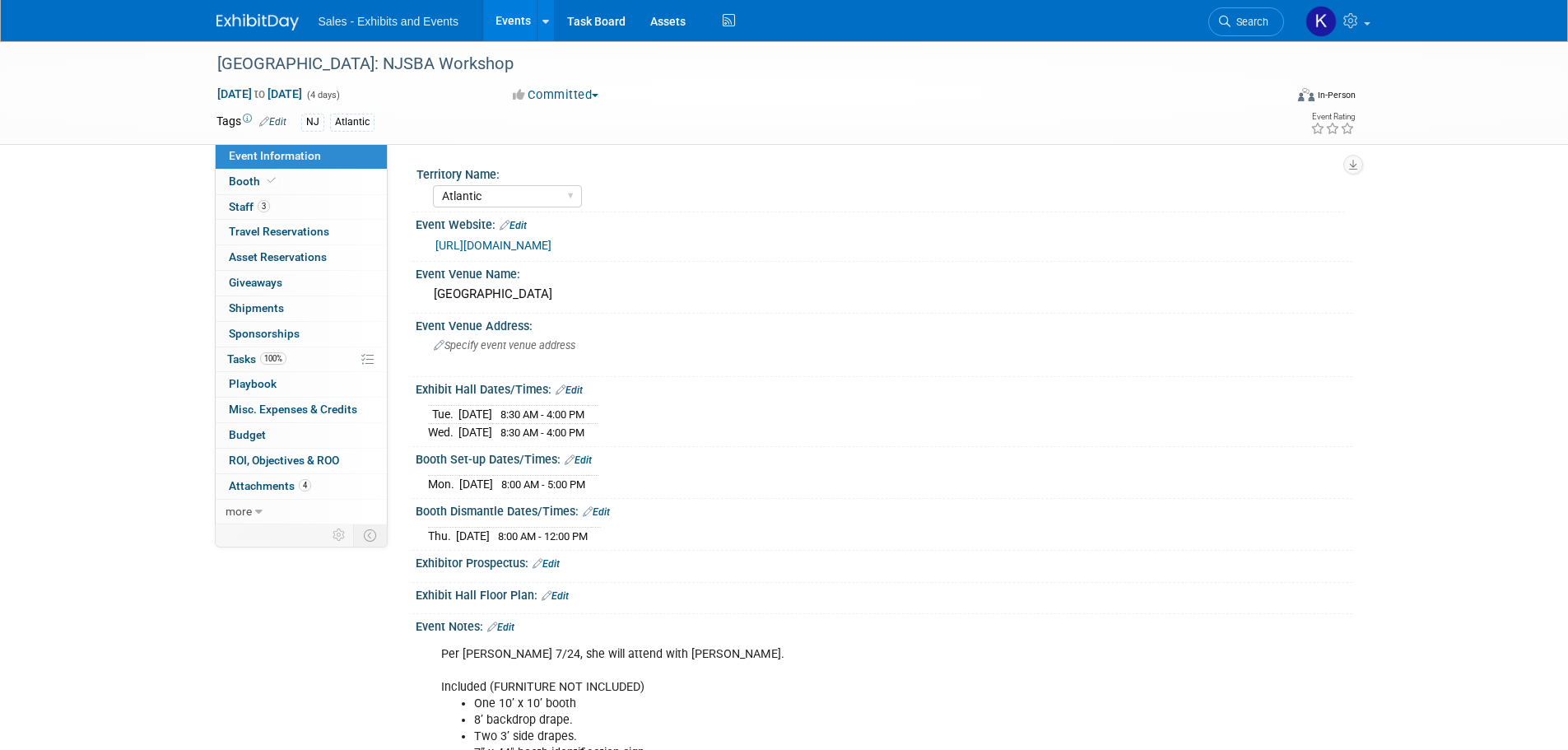
click at [257, 22] on img at bounding box center [258, 22] width 83 height 17
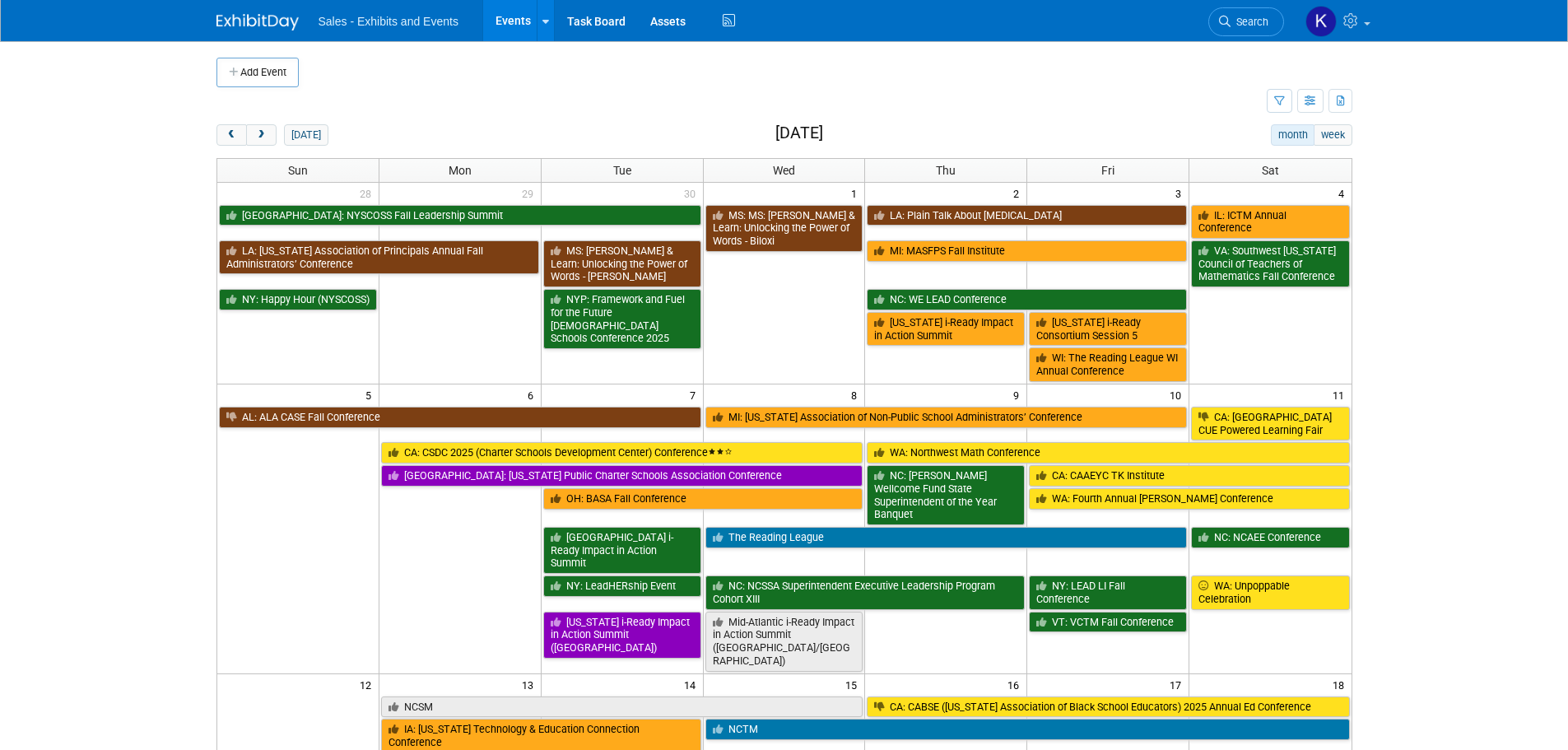
drag, startPoint x: 277, startPoint y: 64, endPoint x: 328, endPoint y: 72, distance: 51.6
click at [277, 64] on button "Add Event" at bounding box center [258, 73] width 83 height 30
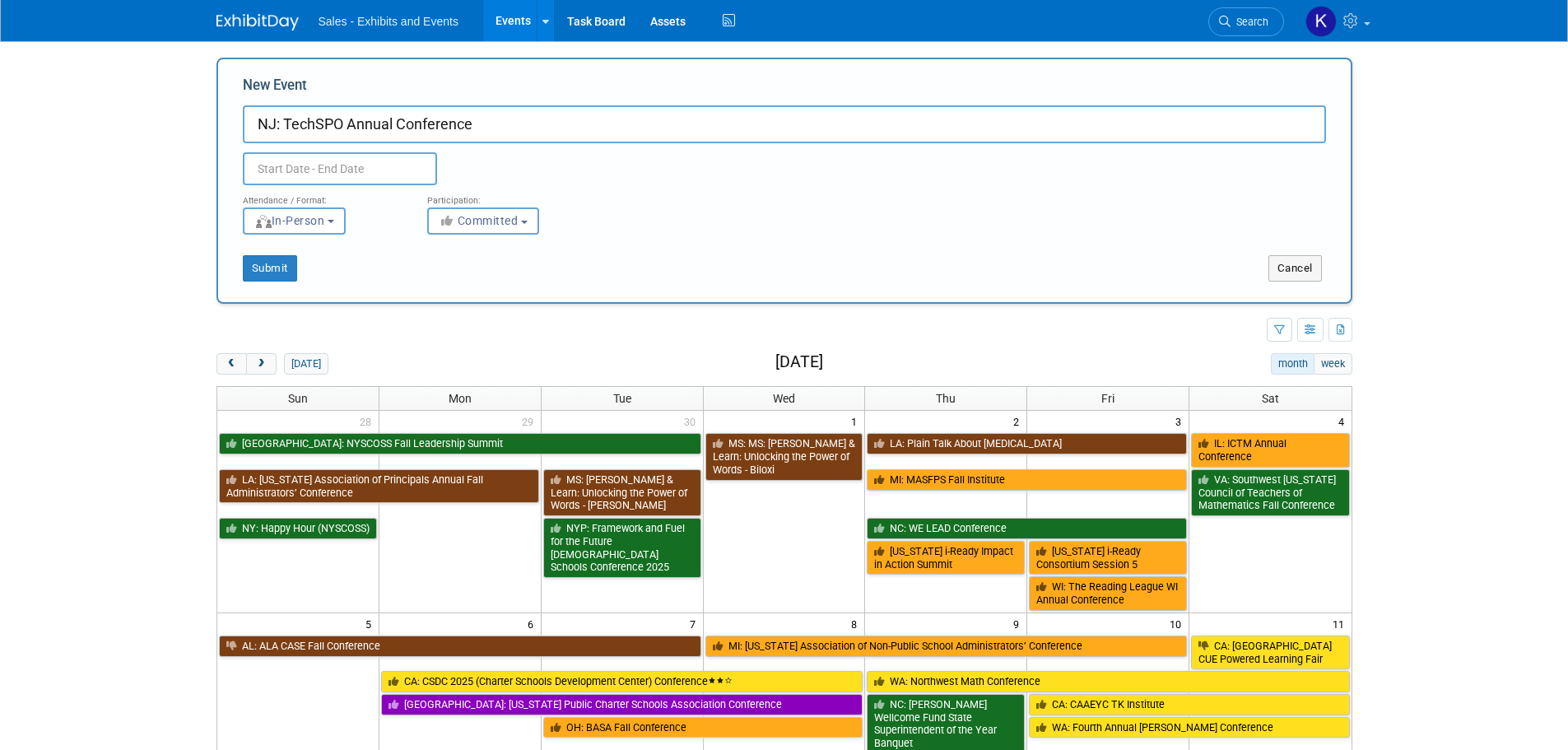
type input "NJ: TechSPO Annual Conference"
click at [332, 166] on input "text" at bounding box center [340, 169] width 194 height 33
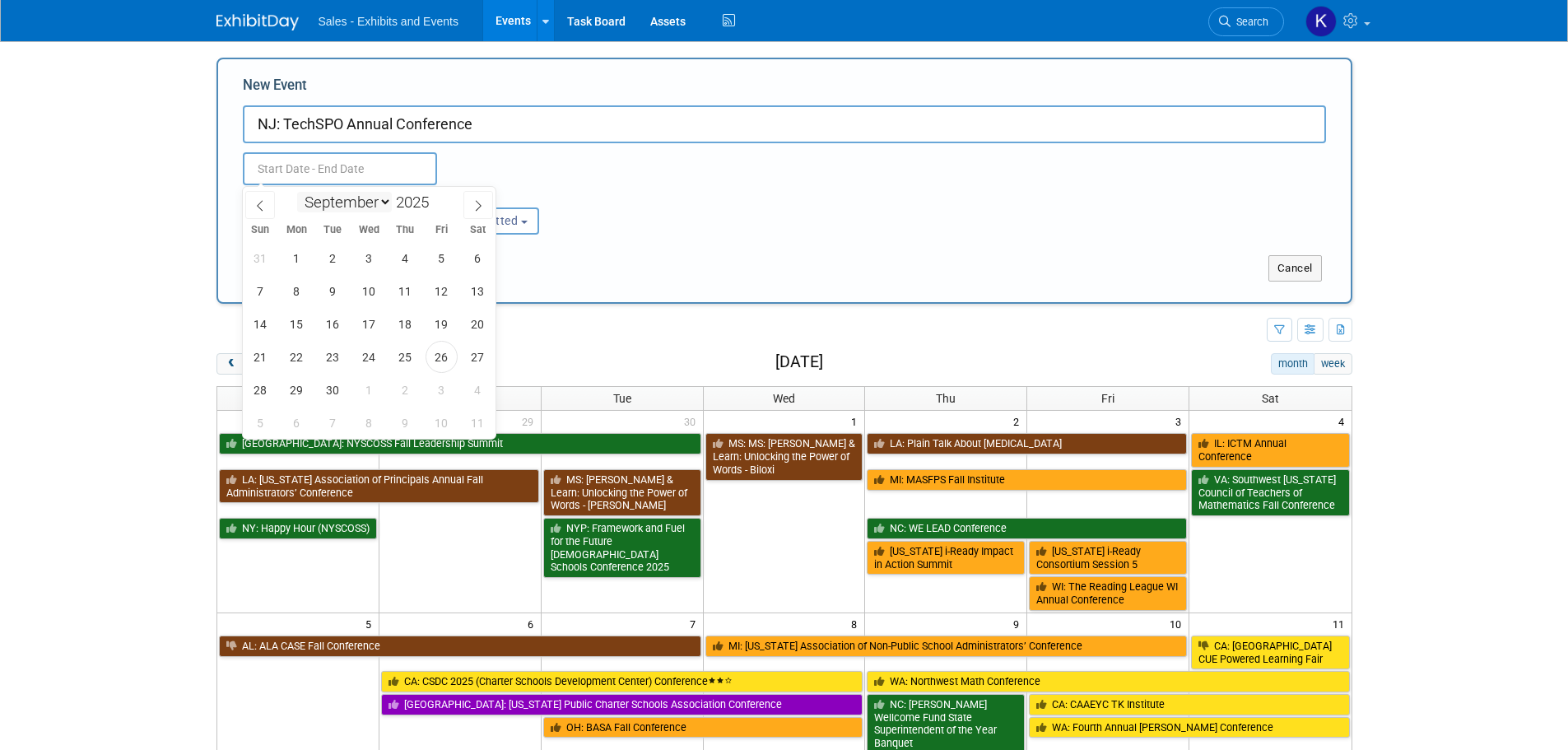
click at [387, 202] on select "January February March April May June July August September October November De…" at bounding box center [345, 202] width 95 height 21
select select "0"
click at [298, 192] on select "January February March April May June July August September October November De…" at bounding box center [345, 202] width 95 height 21
click at [336, 389] on span "28" at bounding box center [332, 389] width 32 height 32
click at [406, 397] on span "30" at bounding box center [405, 389] width 32 height 32
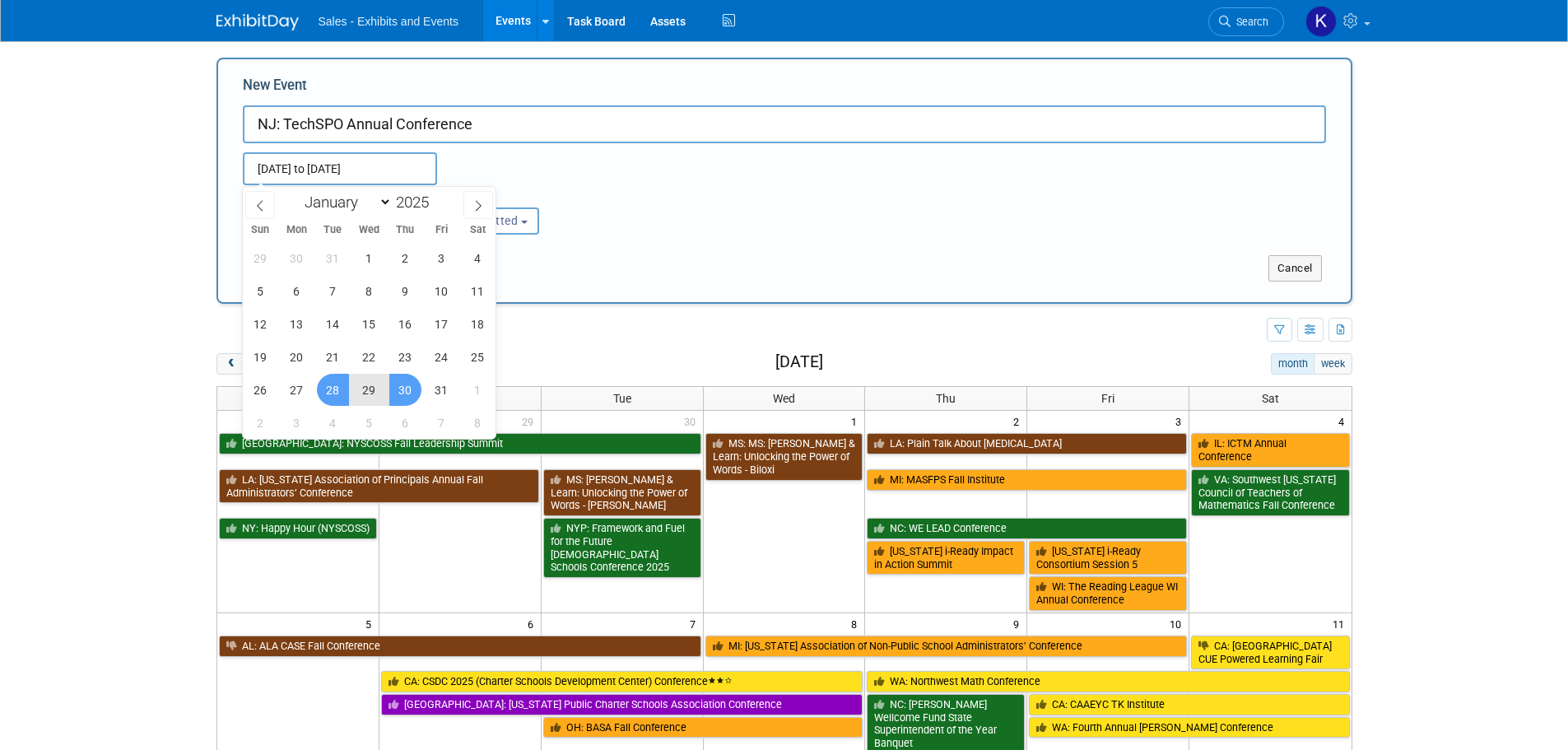
type input "[DATE] to [DATE]"
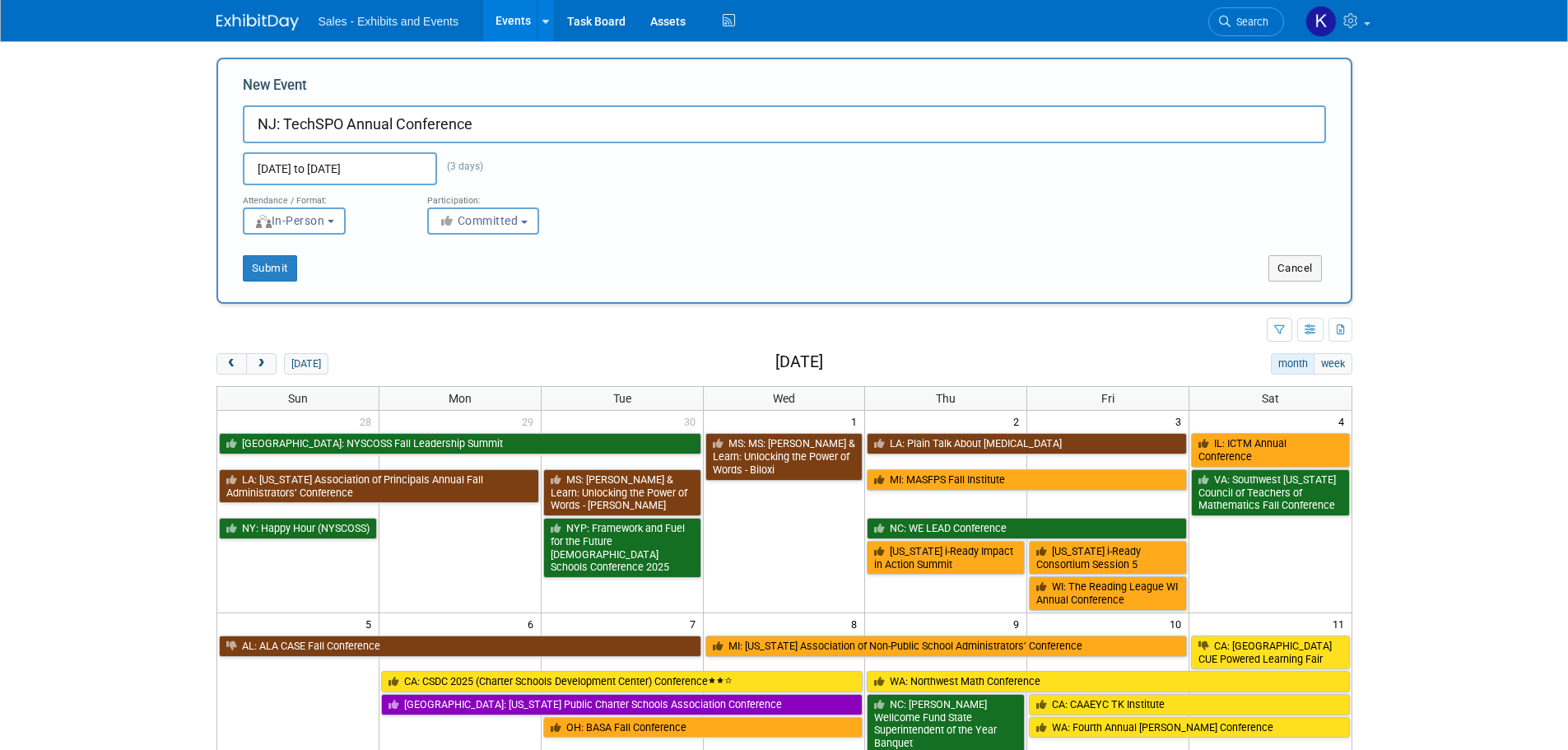
click at [422, 169] on input "[DATE] to [DATE]" at bounding box center [340, 169] width 194 height 33
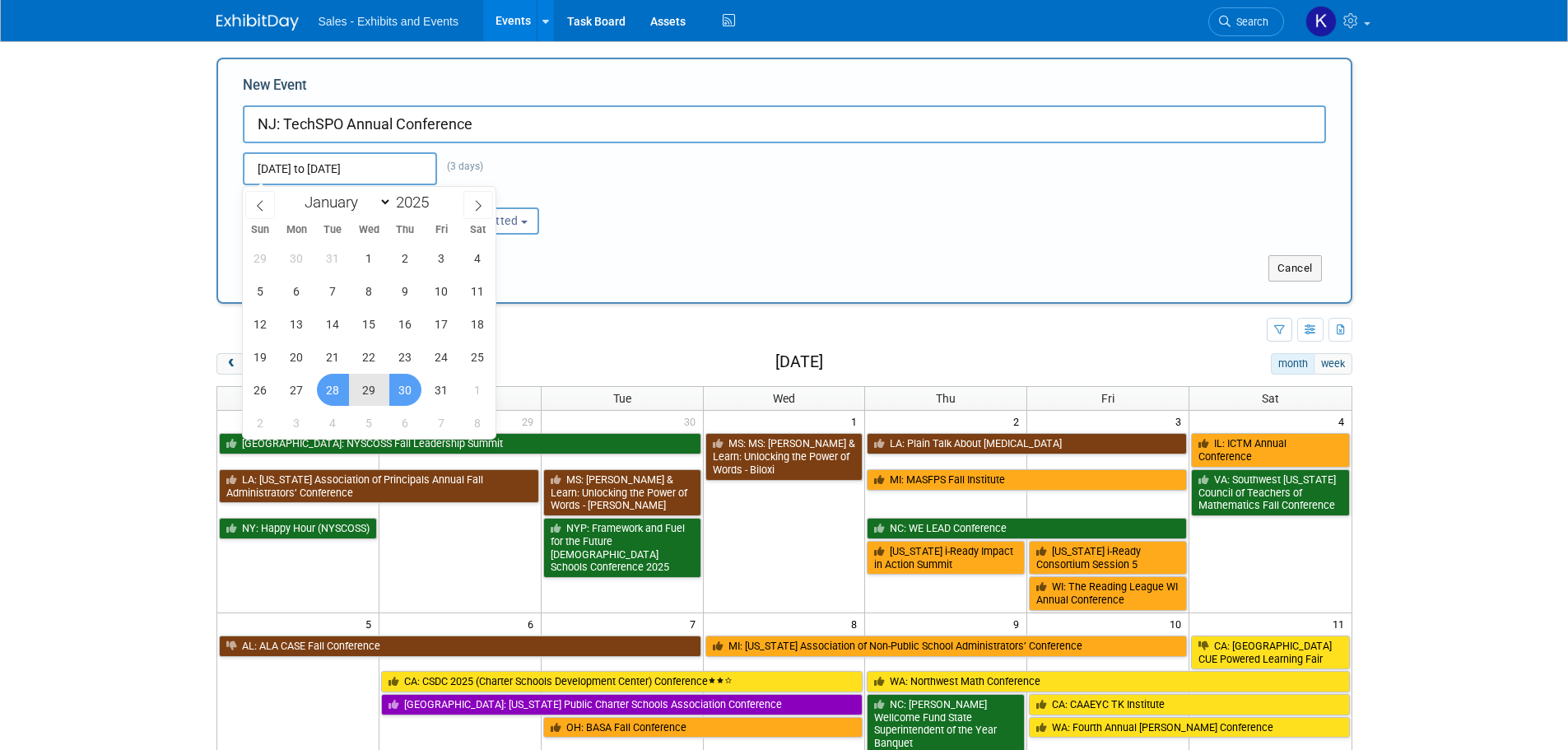
drag, startPoint x: 438, startPoint y: 194, endPoint x: 448, endPoint y: 205, distance: 14.9
click at [439, 194] on span at bounding box center [436, 198] width 12 height 10
type input "2026"
click at [368, 392] on span "28" at bounding box center [369, 389] width 32 height 32
drag, startPoint x: 432, startPoint y: 389, endPoint x: 455, endPoint y: 383, distance: 23.8
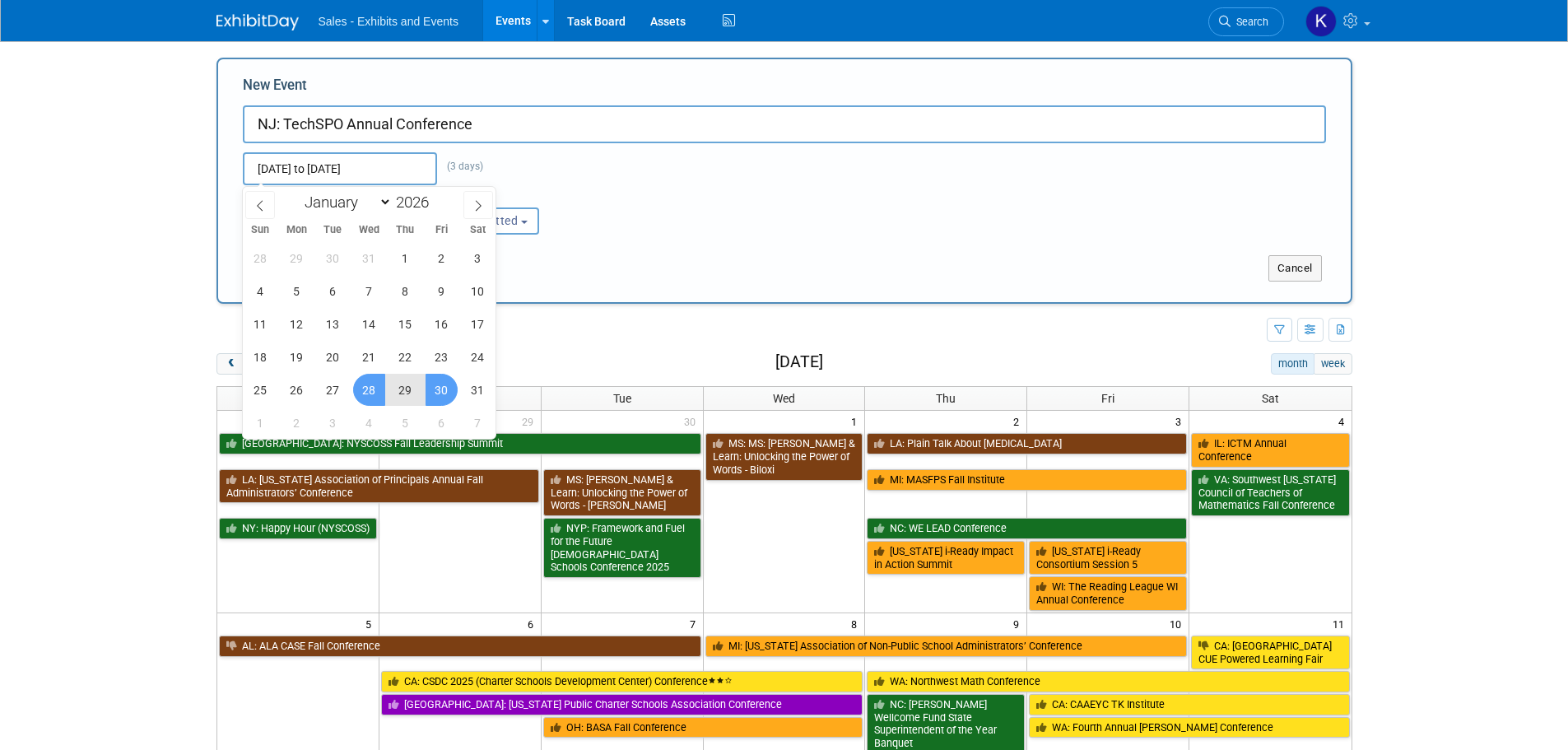
click at [433, 389] on span "30" at bounding box center [441, 389] width 32 height 32
type input "[DATE] to [DATE]"
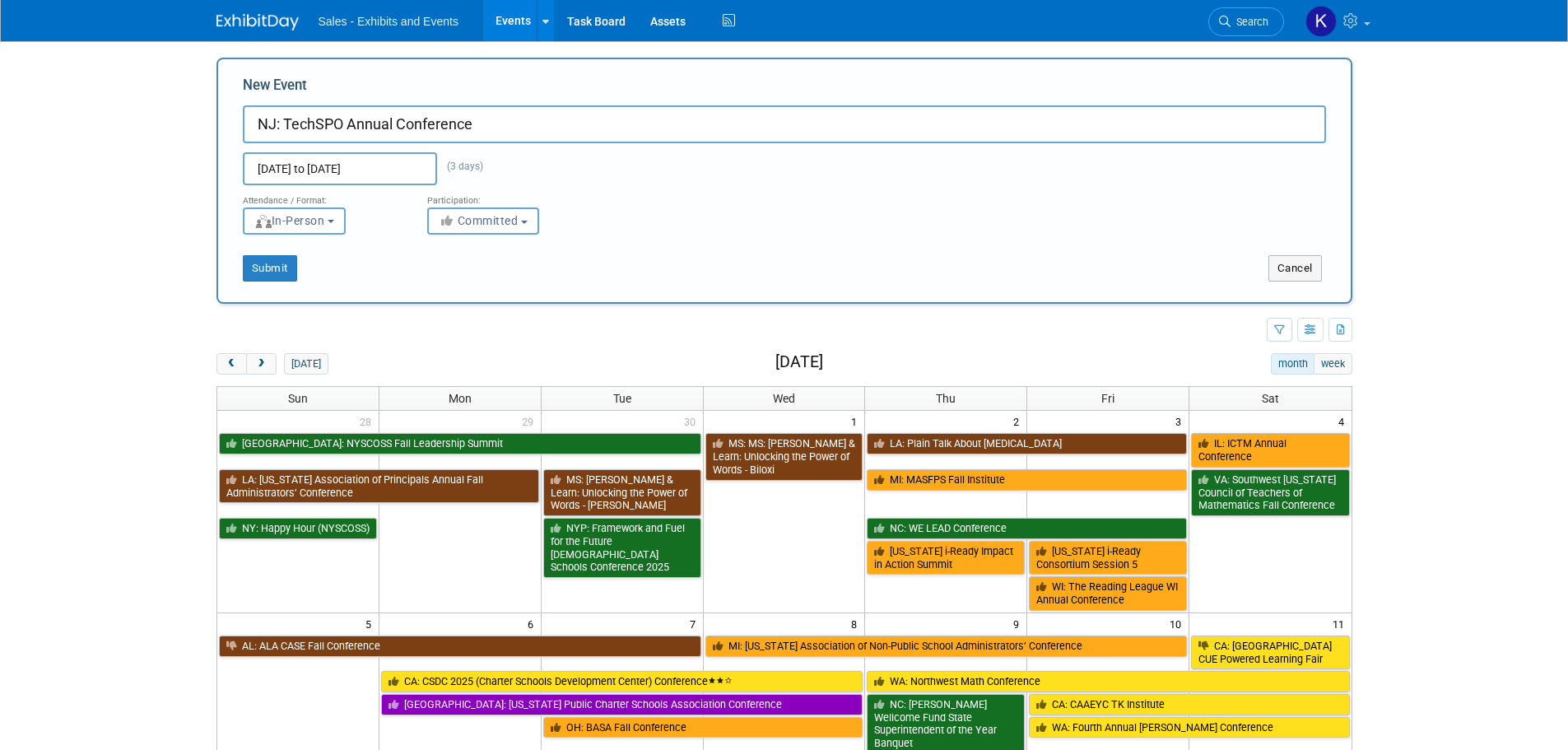
click at [564, 127] on input "NJ: TechSPO Annual Conference" at bounding box center [784, 124] width 1084 height 38
type input "NJ: TechSPO Annual Conference *** HOLD THE DATES***"
click at [265, 267] on button "Submit" at bounding box center [270, 269] width 55 height 26
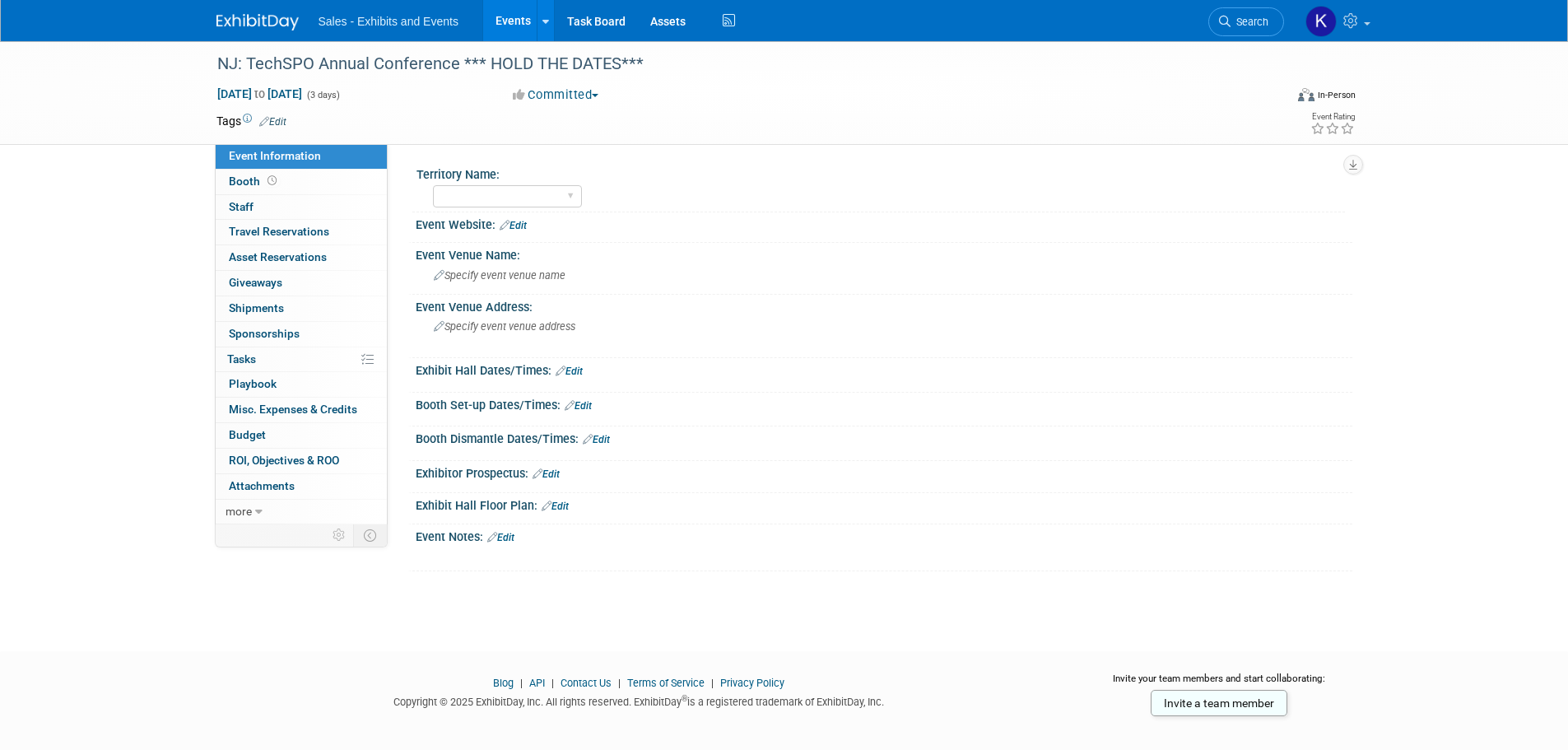
click at [262, 22] on img at bounding box center [258, 22] width 83 height 17
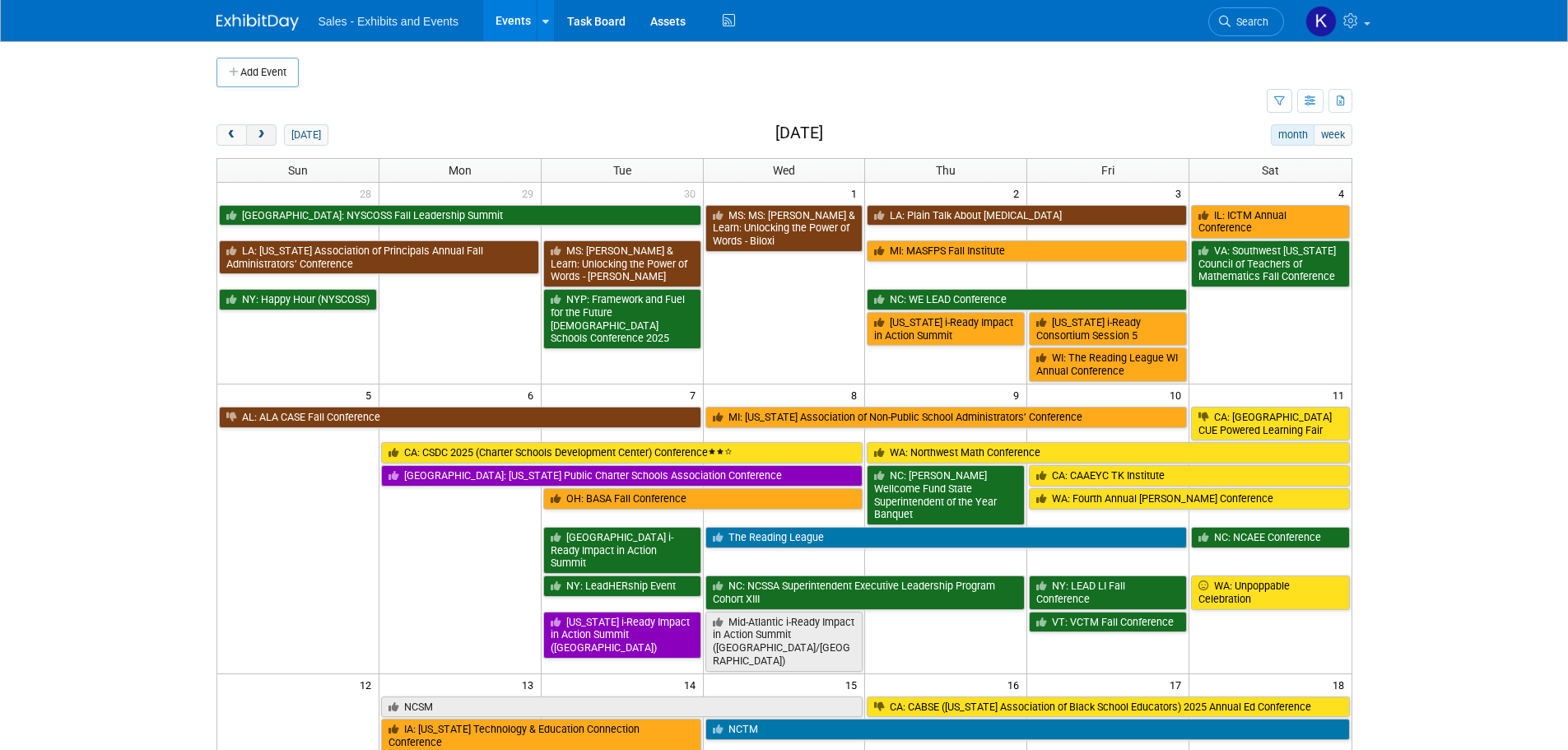
click at [264, 139] on span "next" at bounding box center [261, 135] width 12 height 11
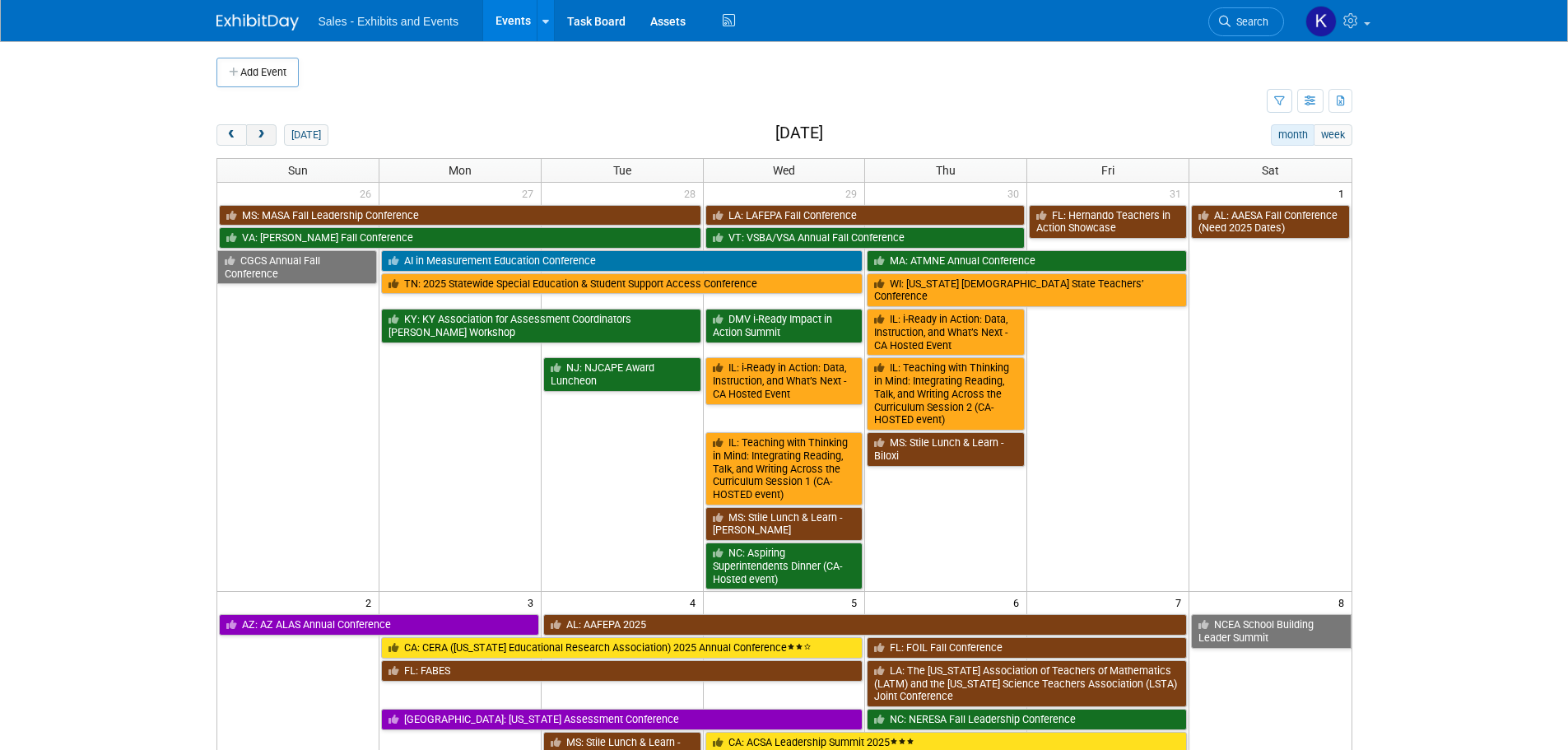
click at [264, 140] on span "next" at bounding box center [261, 135] width 12 height 11
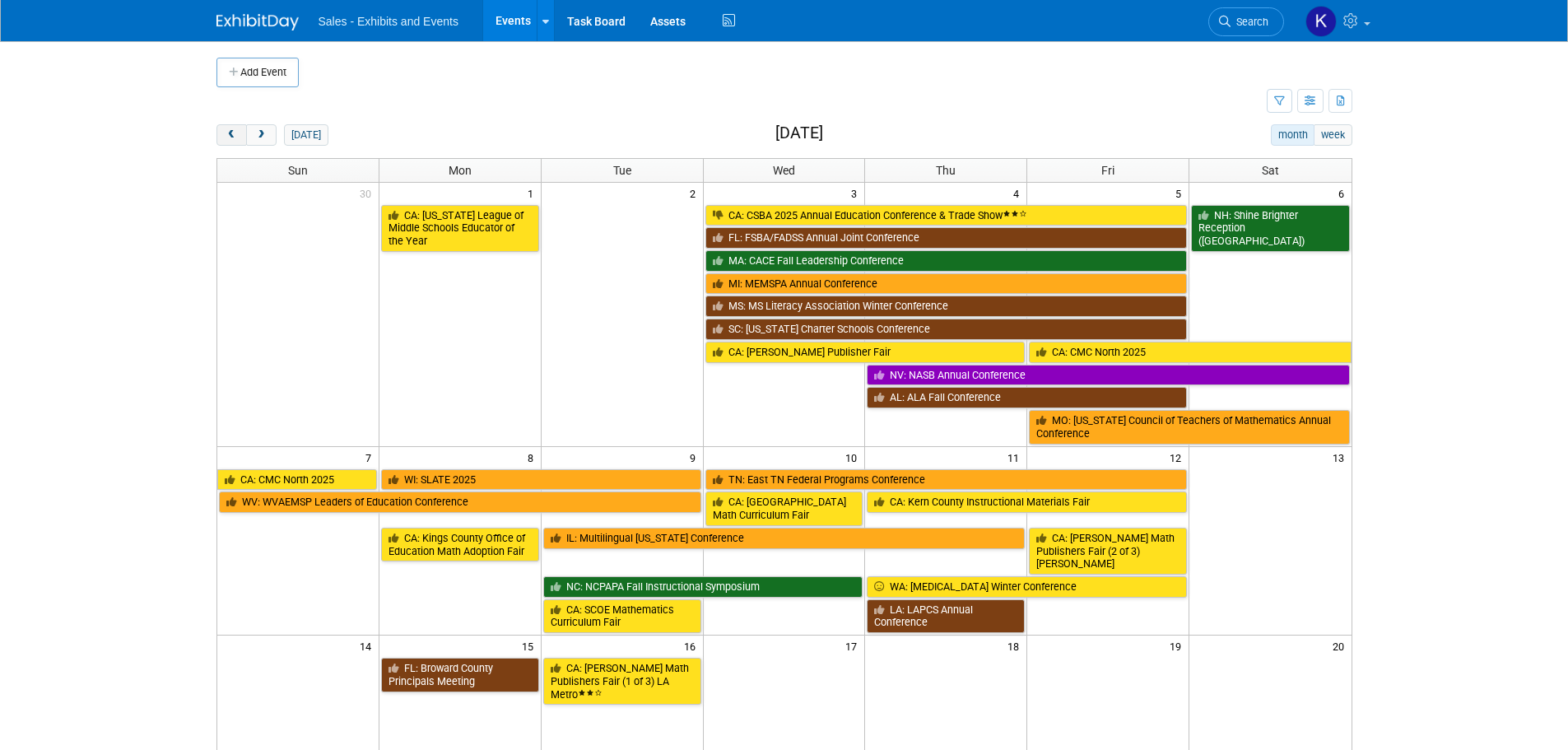
click at [230, 131] on span "prev" at bounding box center [231, 135] width 12 height 11
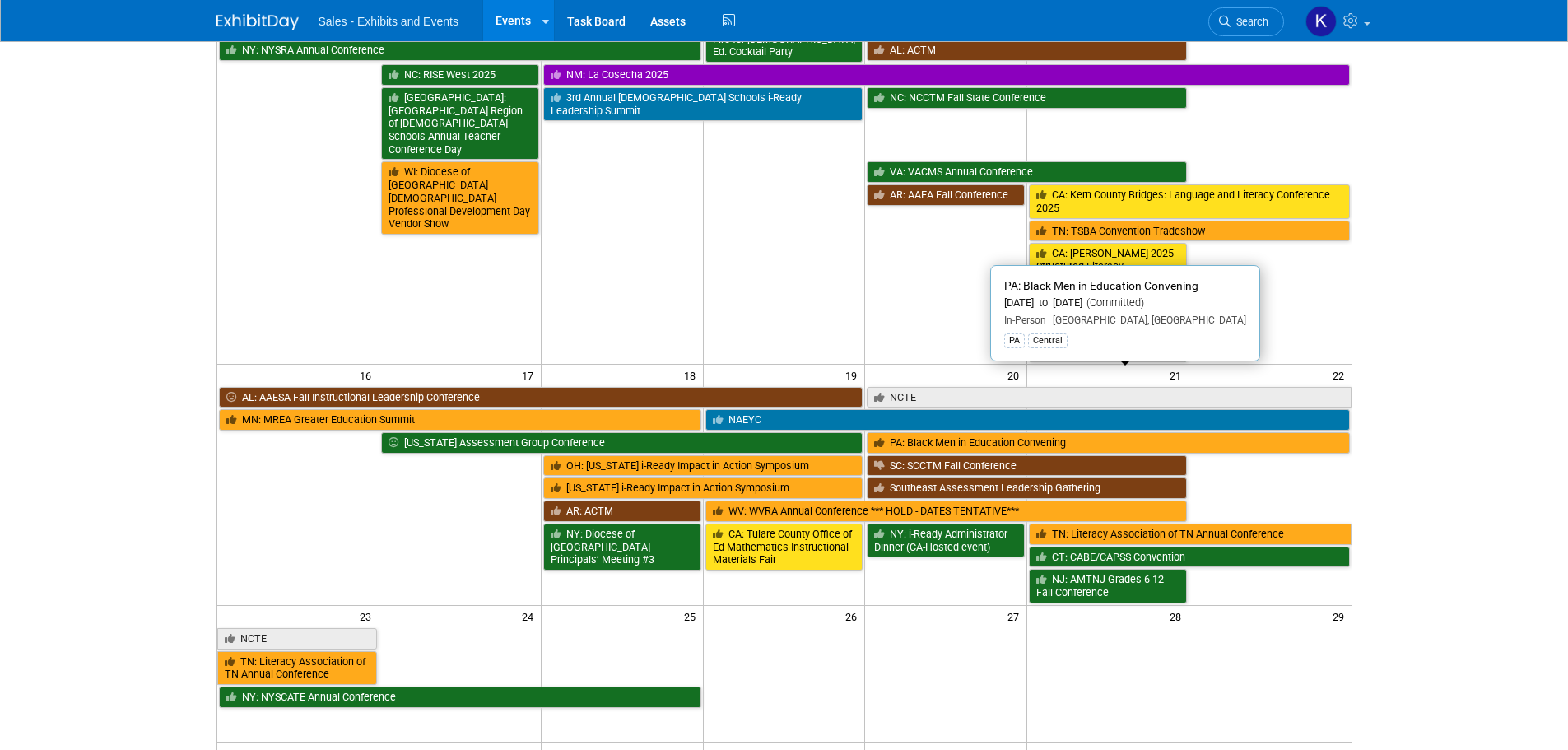
scroll to position [988, 0]
